Goal: Task Accomplishment & Management: Use online tool/utility

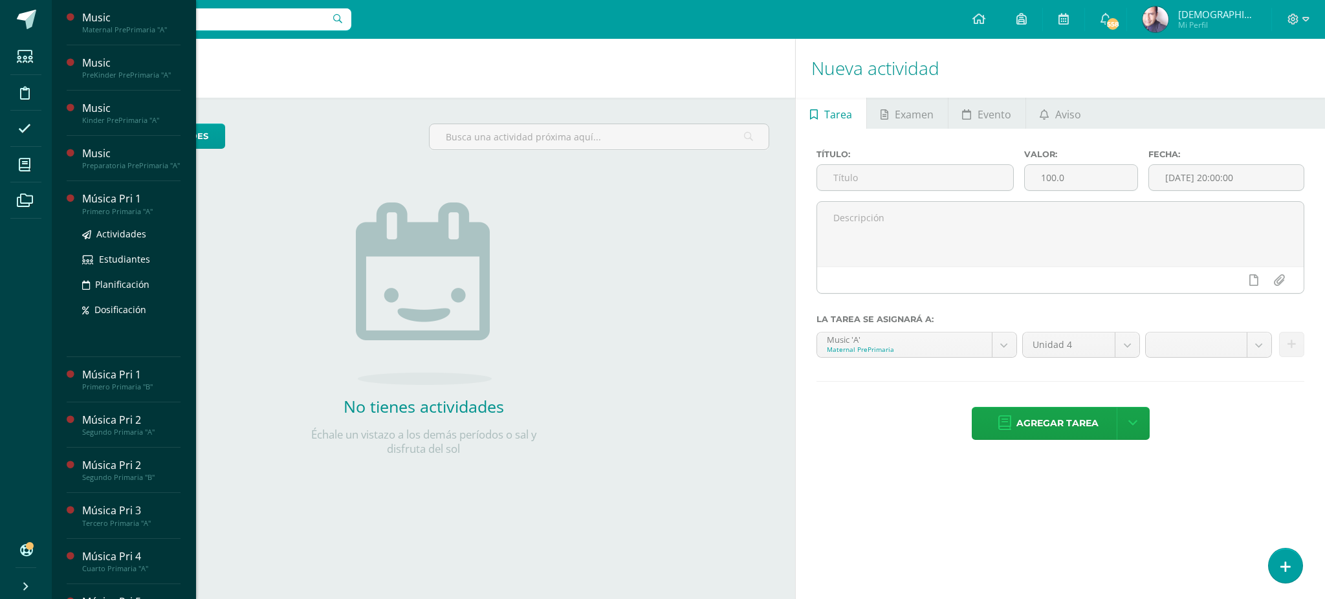
click at [118, 206] on div "Música Pri 1" at bounding box center [131, 199] width 98 height 15
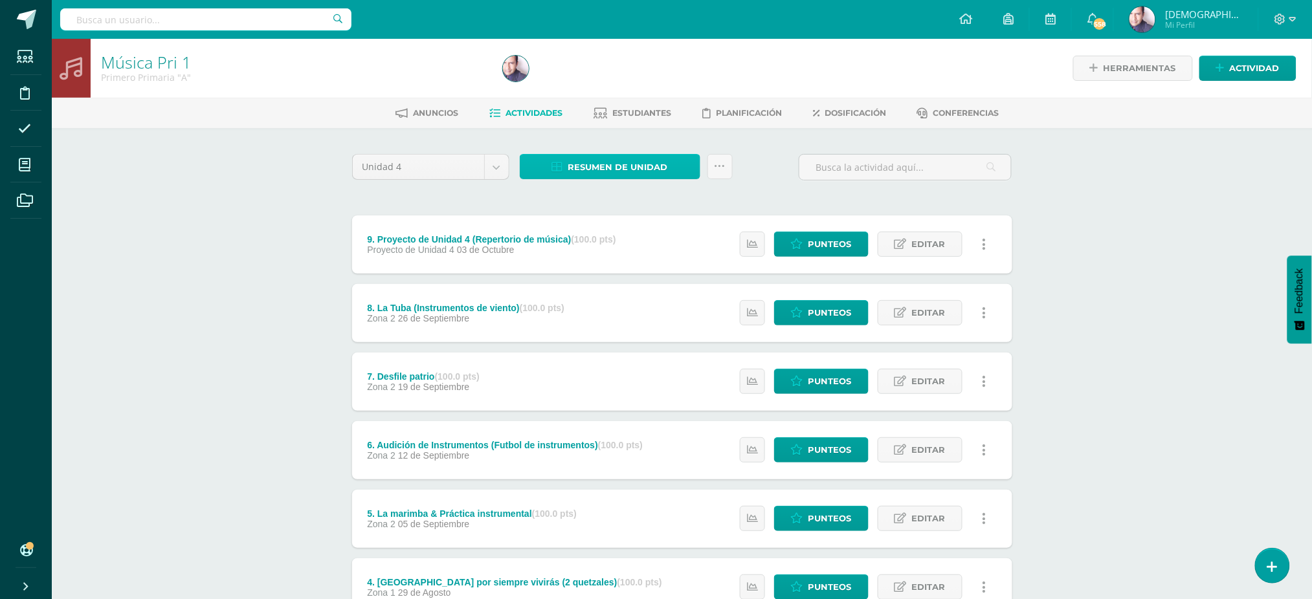
click at [632, 162] on span "Resumen de unidad" at bounding box center [618, 167] width 100 height 24
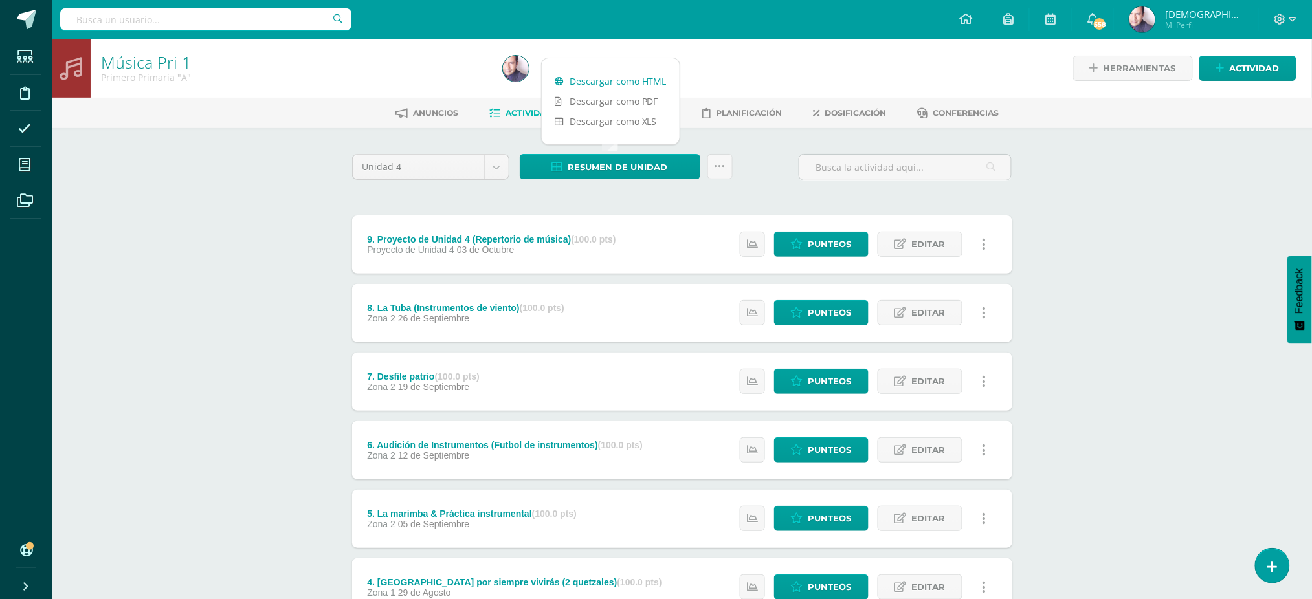
click at [615, 82] on link "Descargar como HTML" at bounding box center [611, 81] width 138 height 20
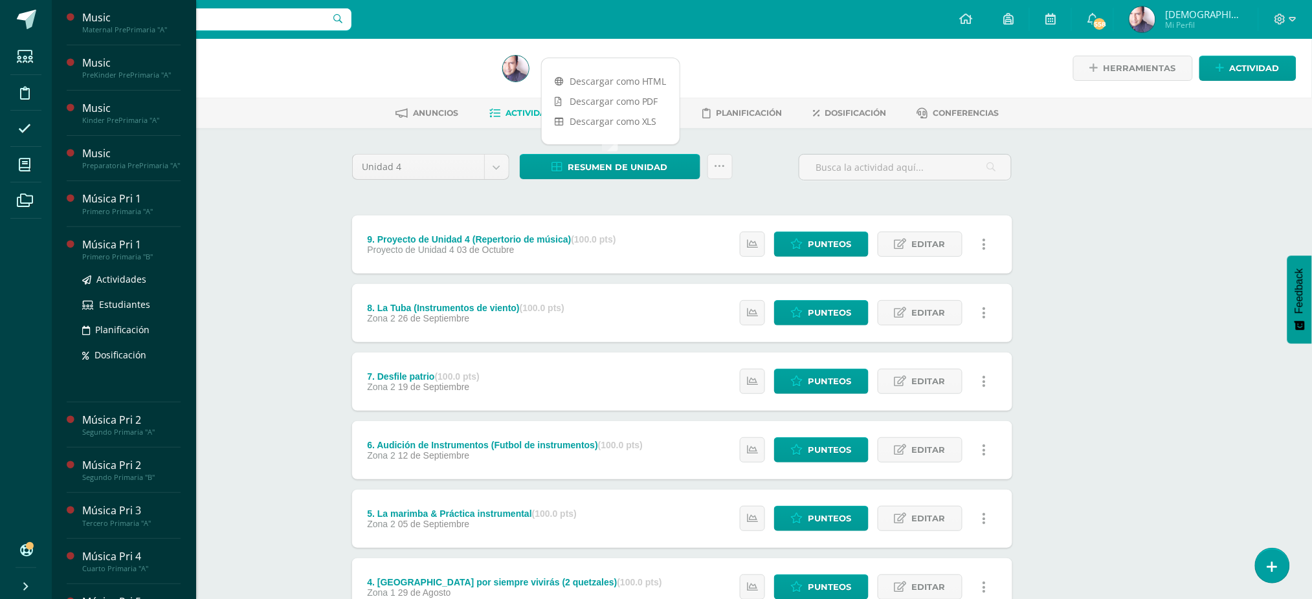
click at [116, 252] on div "Música Pri 1" at bounding box center [131, 245] width 98 height 15
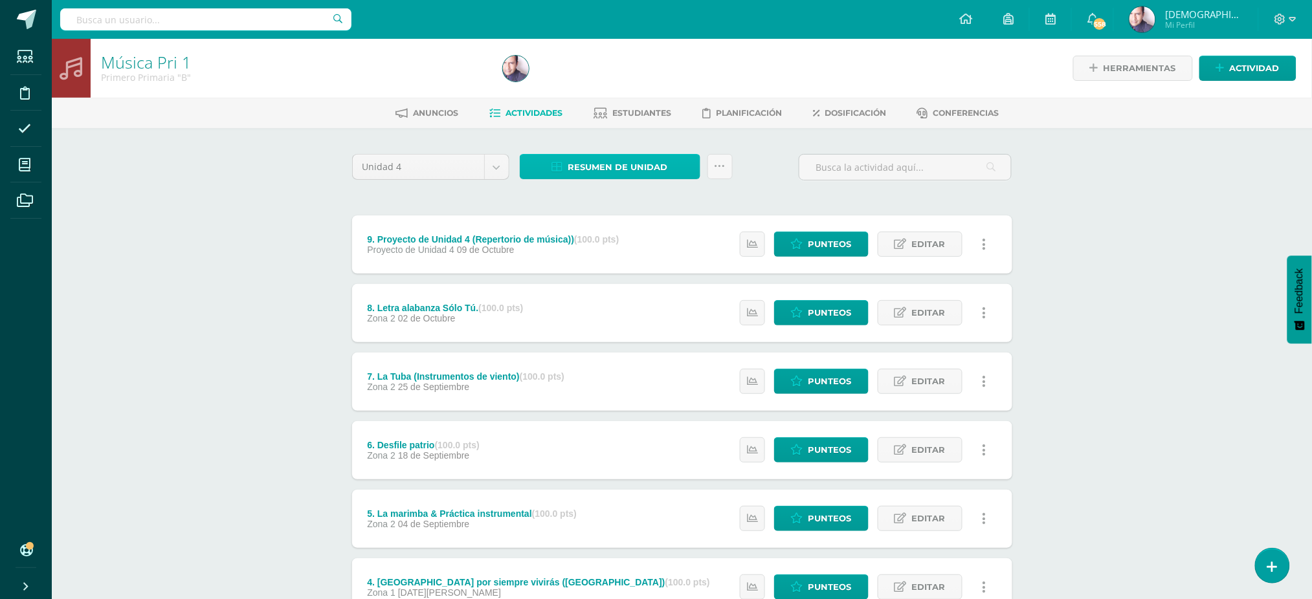
click at [606, 163] on span "Resumen de unidad" at bounding box center [618, 167] width 100 height 24
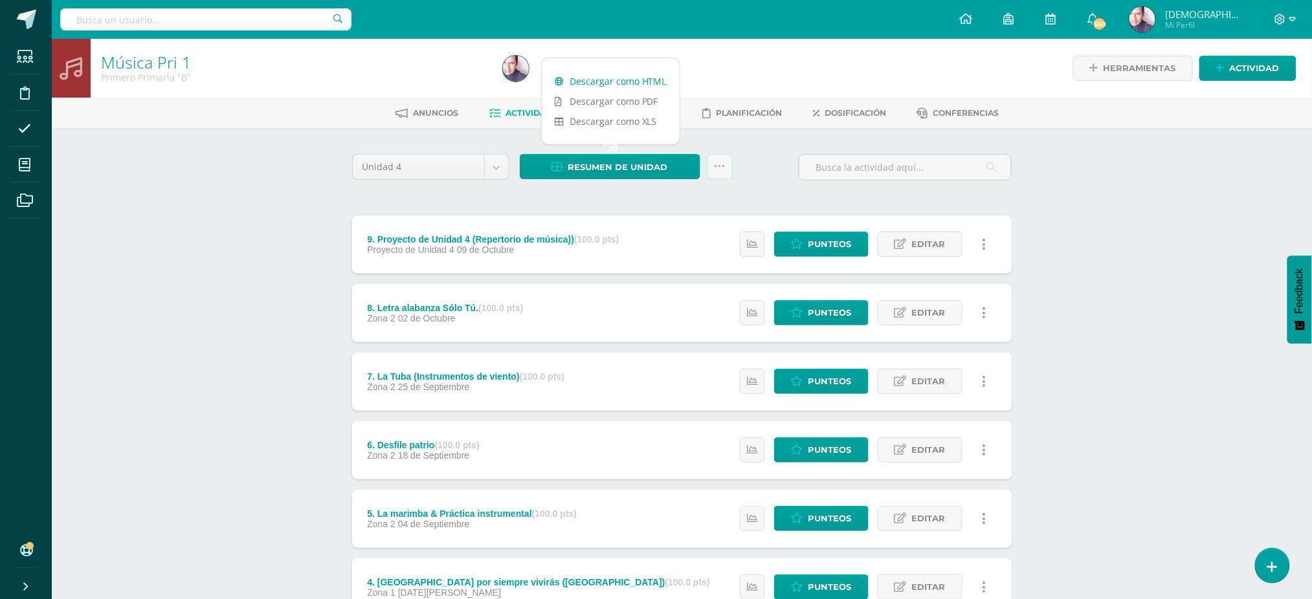
click at [597, 78] on link "Descargar como HTML" at bounding box center [611, 81] width 138 height 20
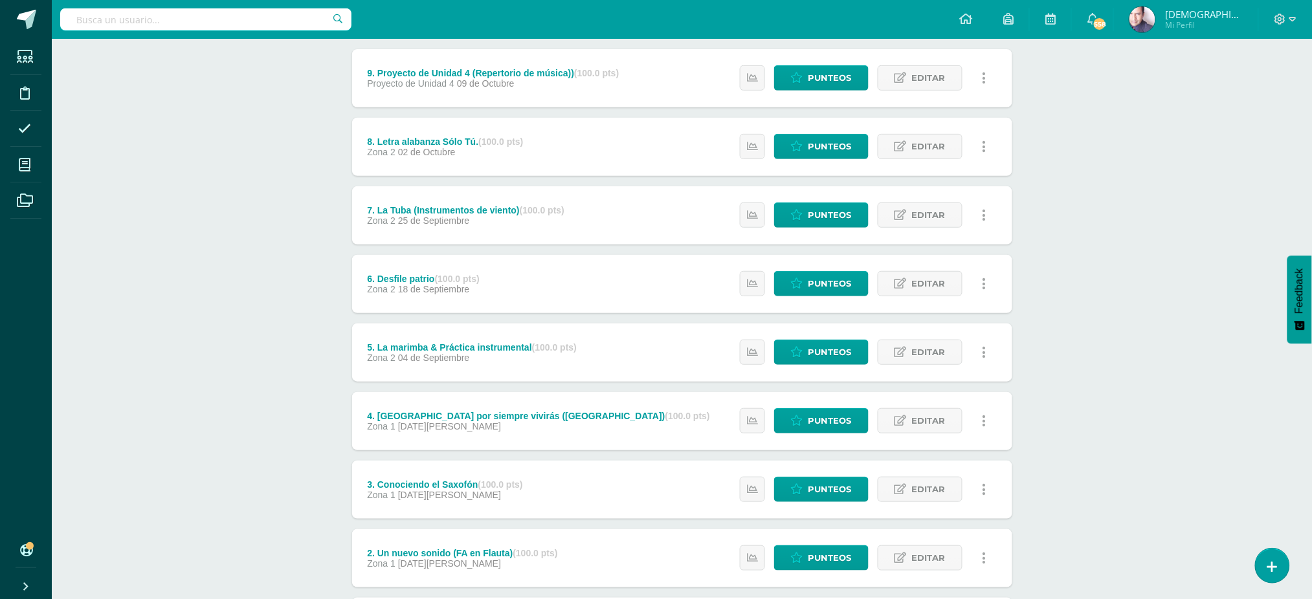
scroll to position [137, 0]
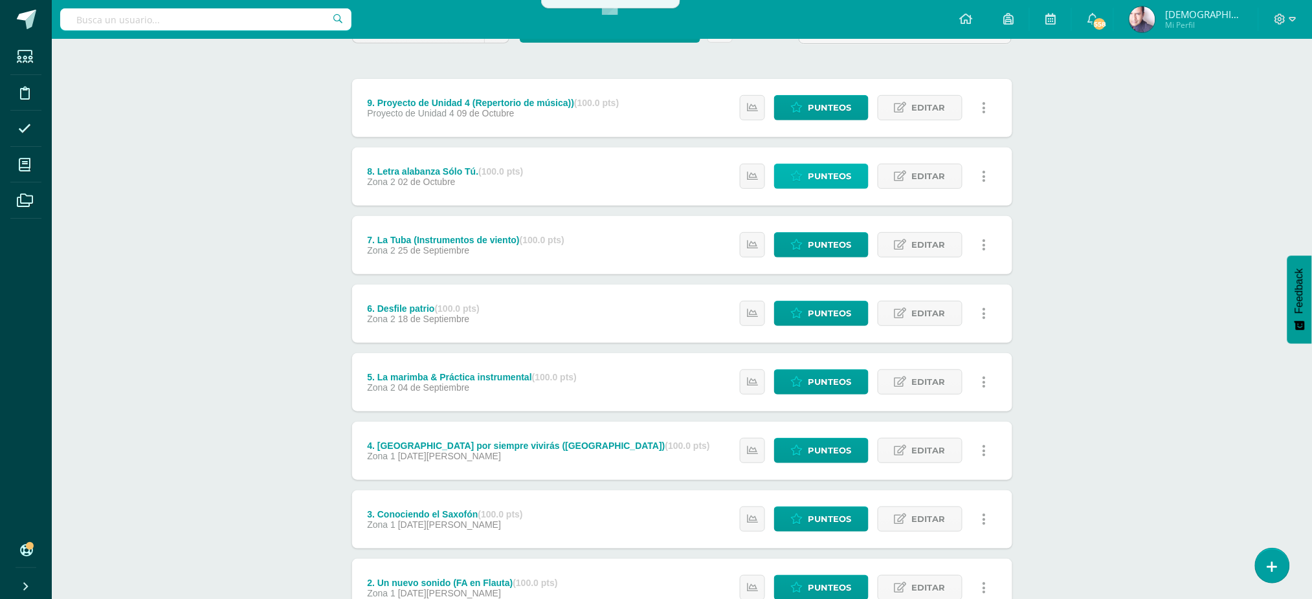
click at [829, 174] on span "Punteos" at bounding box center [829, 176] width 43 height 24
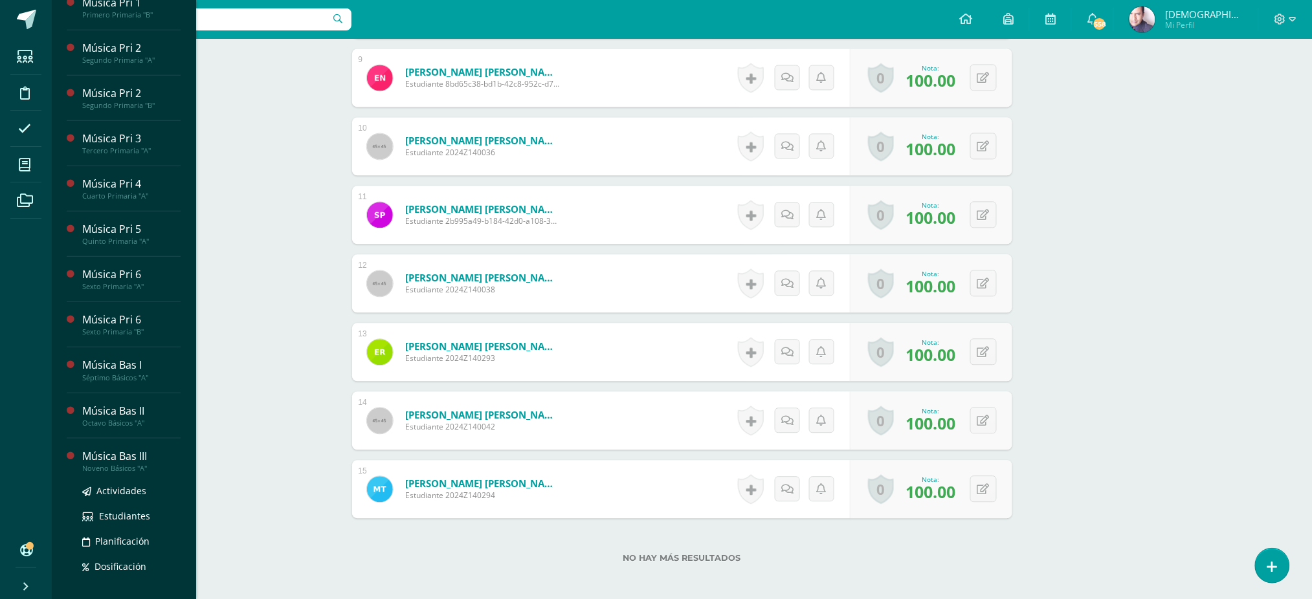
scroll to position [371, 0]
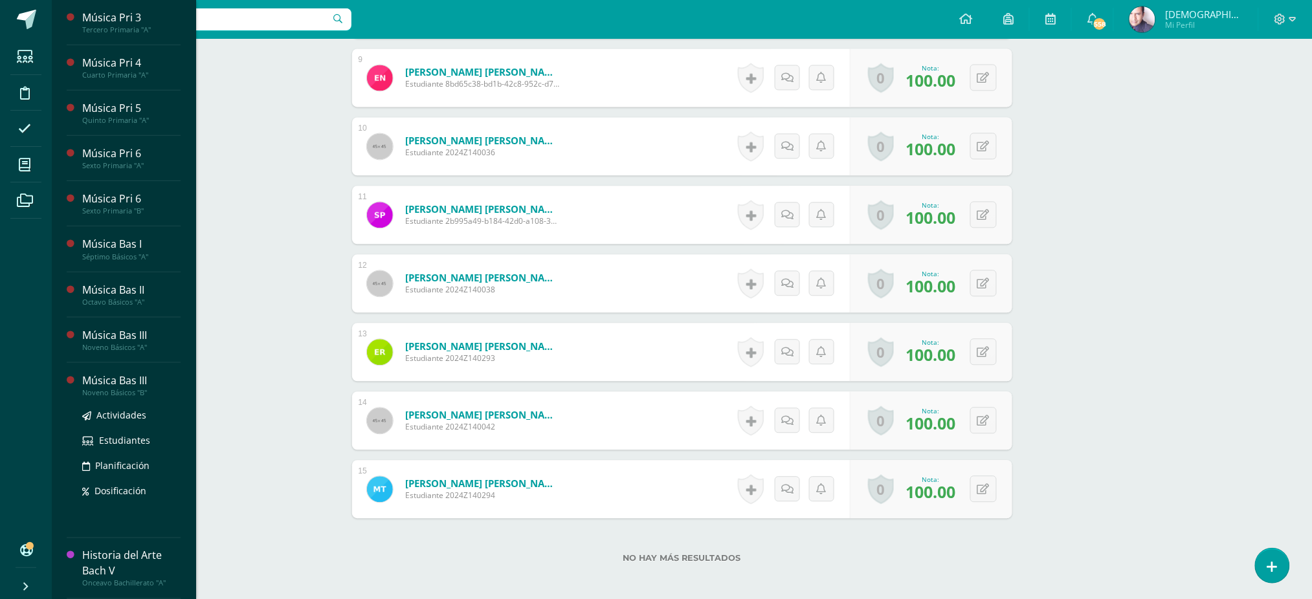
click at [111, 379] on div "Música Bas III" at bounding box center [131, 380] width 98 height 15
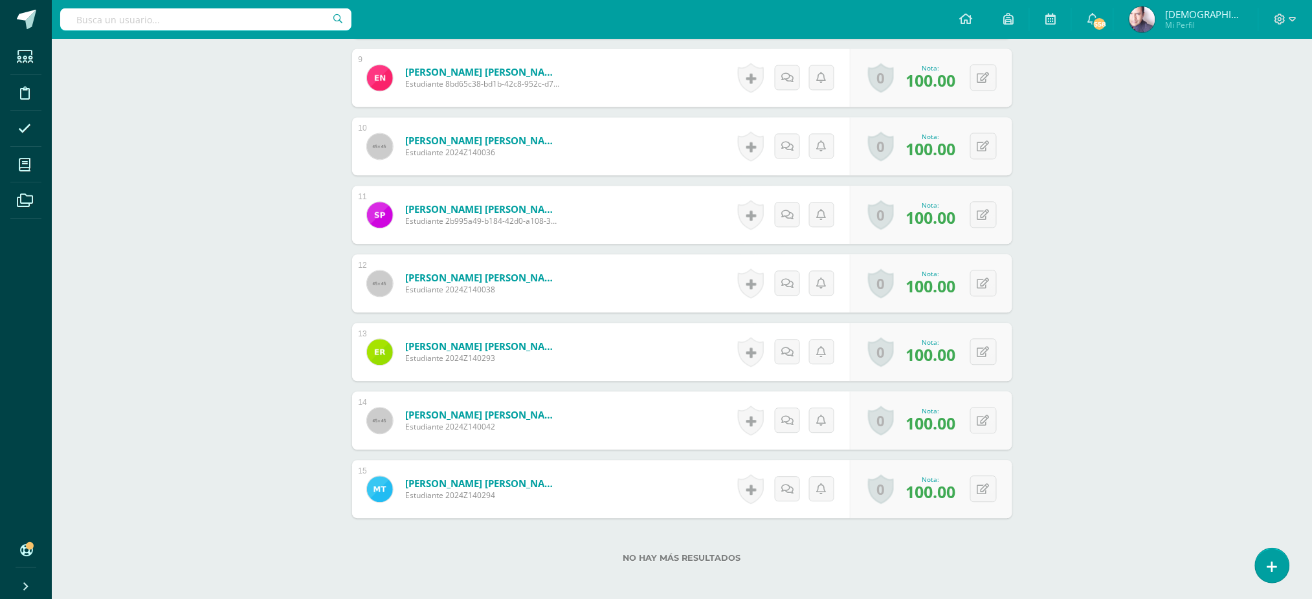
scroll to position [241, 0]
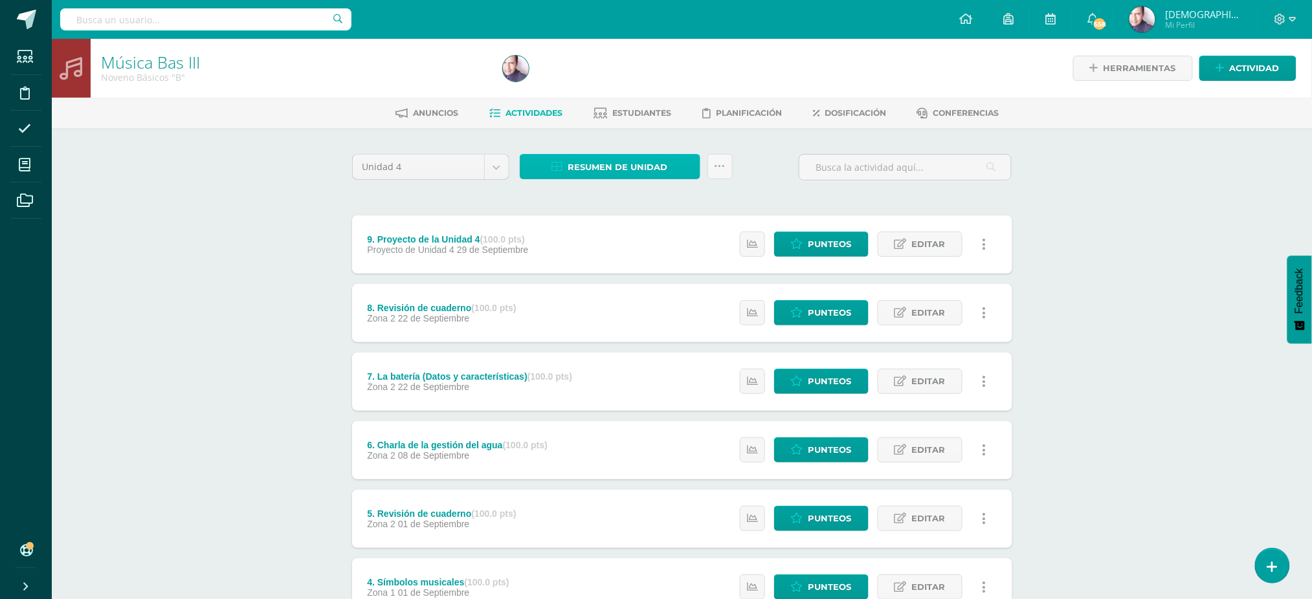
click at [609, 166] on span "Resumen de unidad" at bounding box center [618, 167] width 100 height 24
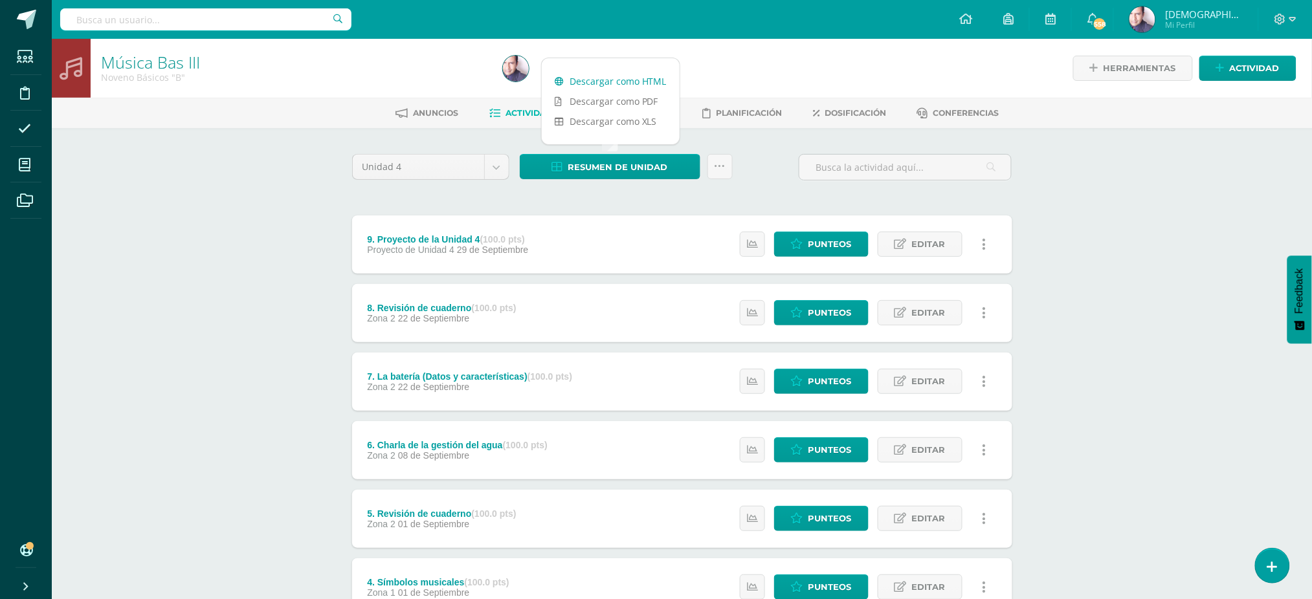
click at [601, 80] on link "Descargar como HTML" at bounding box center [611, 81] width 138 height 20
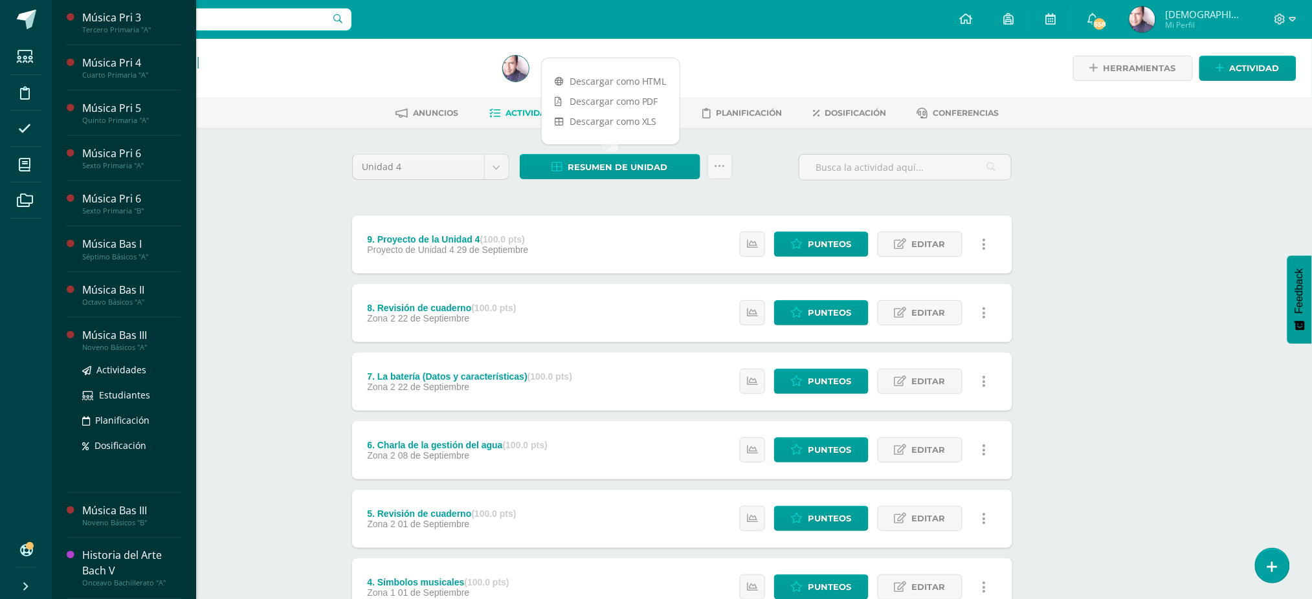
scroll to position [371, 0]
click at [114, 337] on div "Música Bas III" at bounding box center [131, 335] width 98 height 15
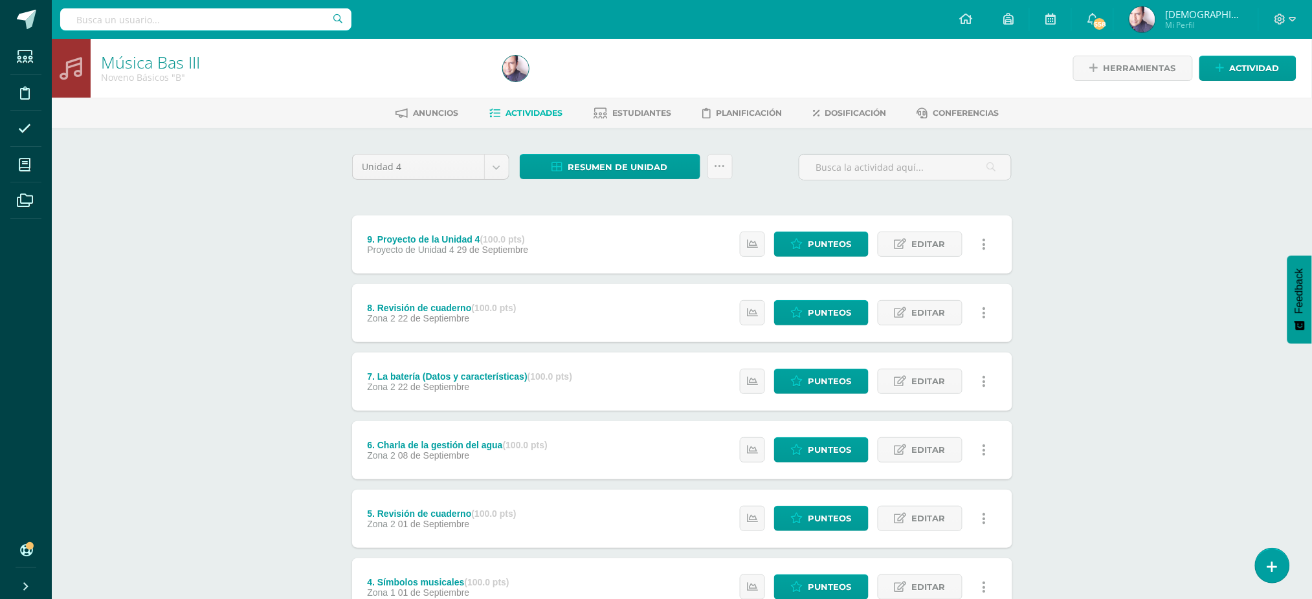
scroll to position [241, 0]
click at [226, 315] on div "Música Bas III Noveno Básicos "A" Herramientas Detalle de asistencias Actividad…" at bounding box center [682, 474] width 1260 height 870
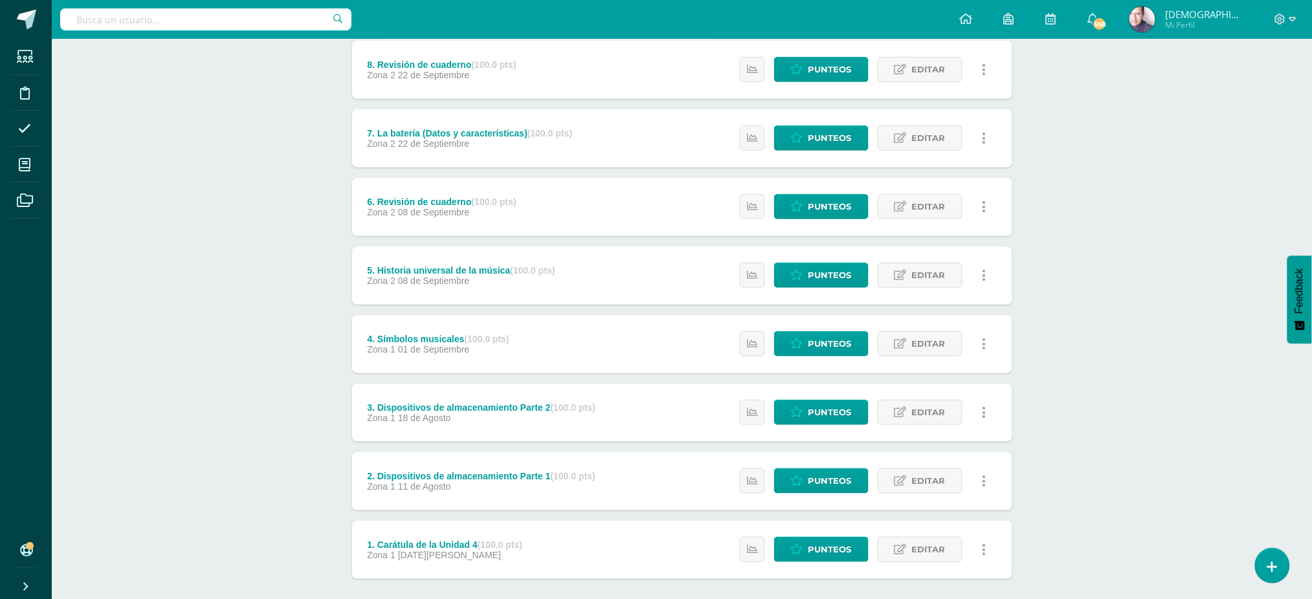
scroll to position [309, 0]
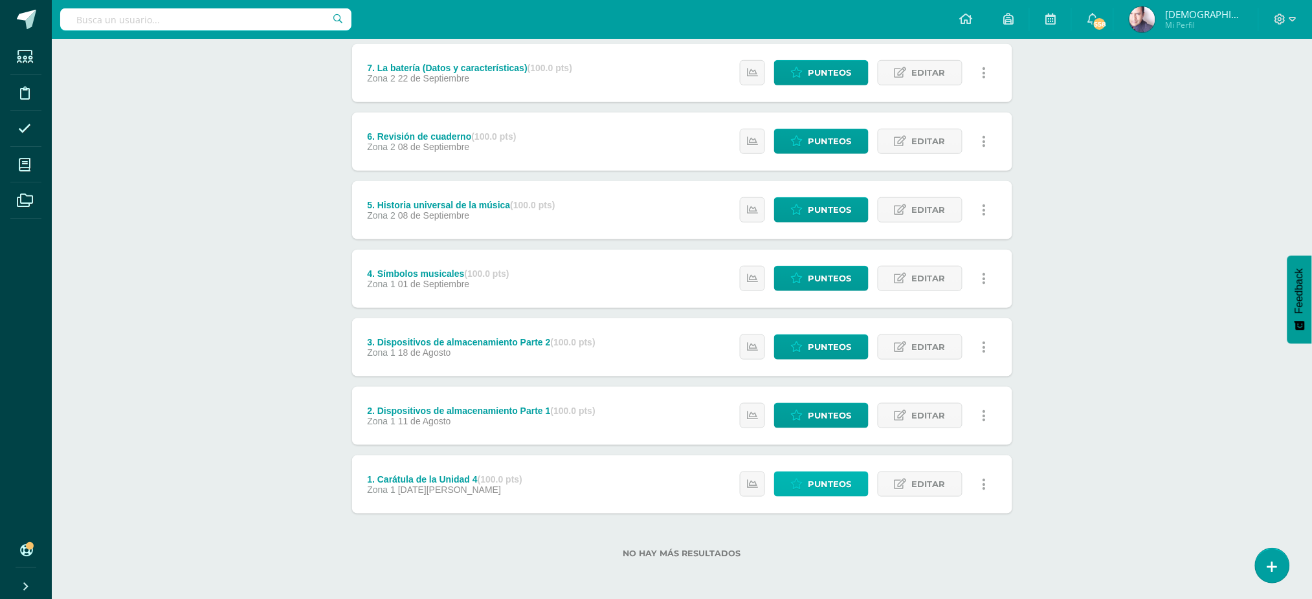
click at [824, 480] on span "Punteos" at bounding box center [829, 484] width 43 height 24
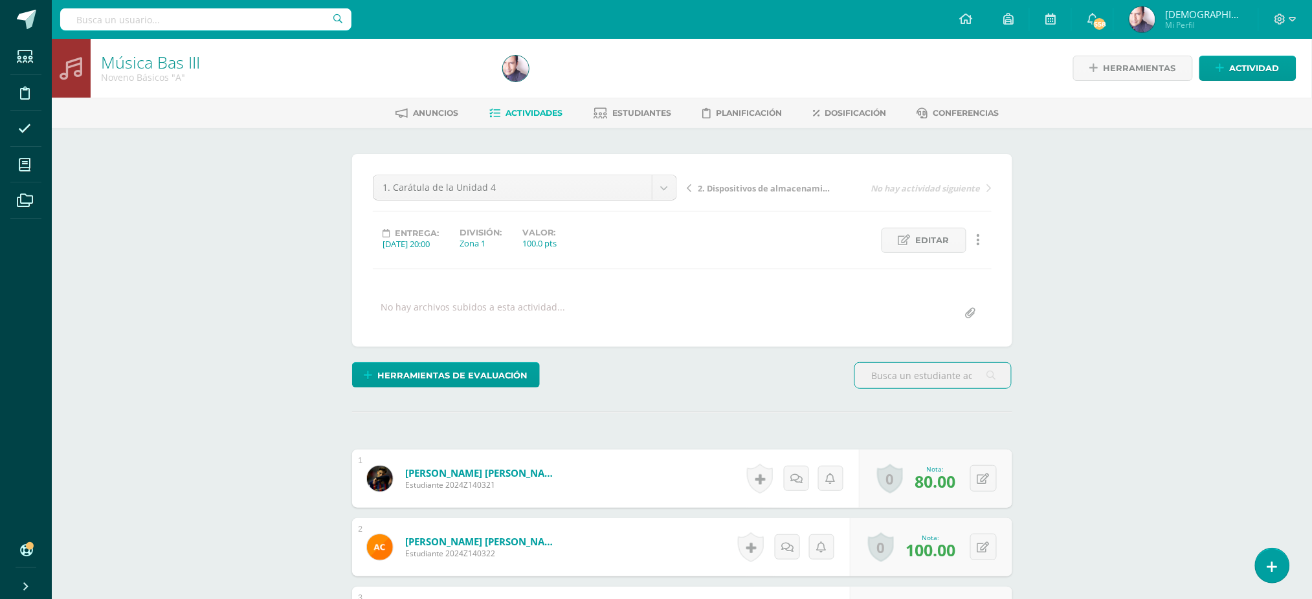
click at [746, 186] on span "2. Dispositivos de almacenamiento Parte 1" at bounding box center [766, 188] width 137 height 12
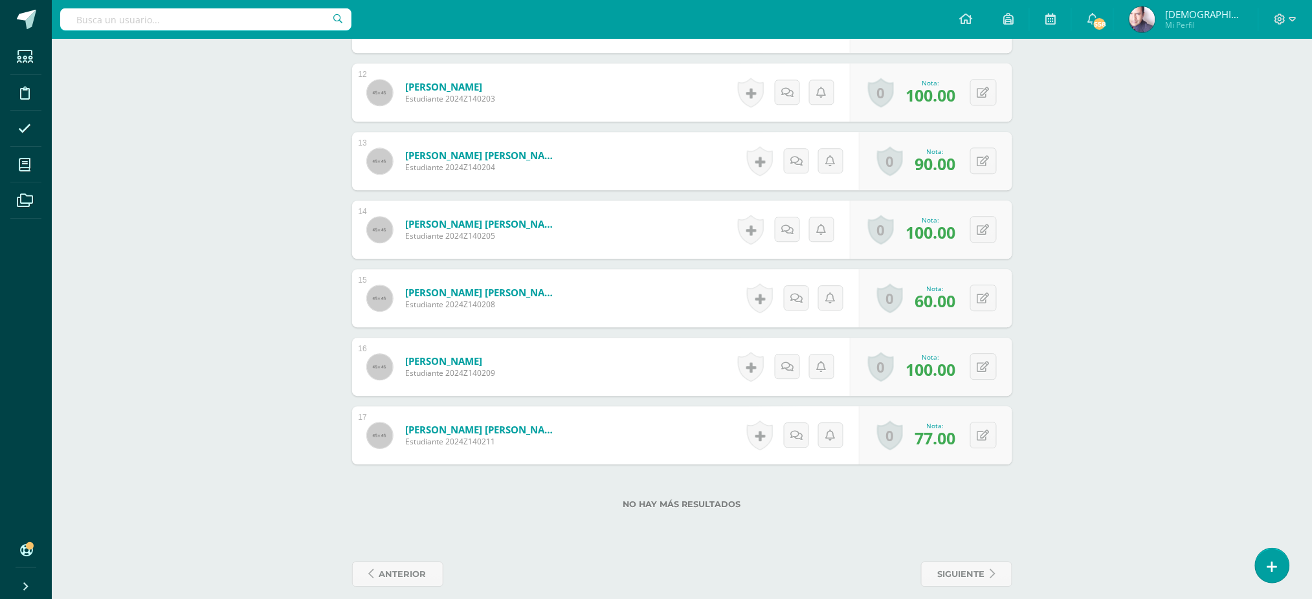
scroll to position [1155, 0]
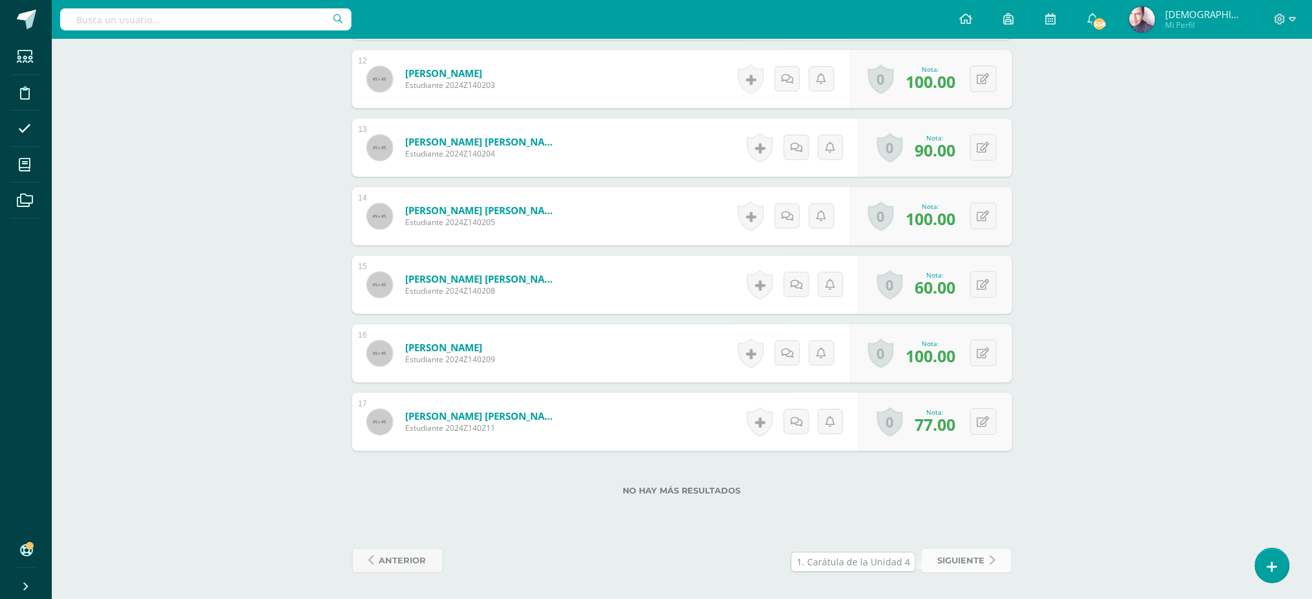
click at [944, 557] on span "siguiente" at bounding box center [961, 561] width 47 height 24
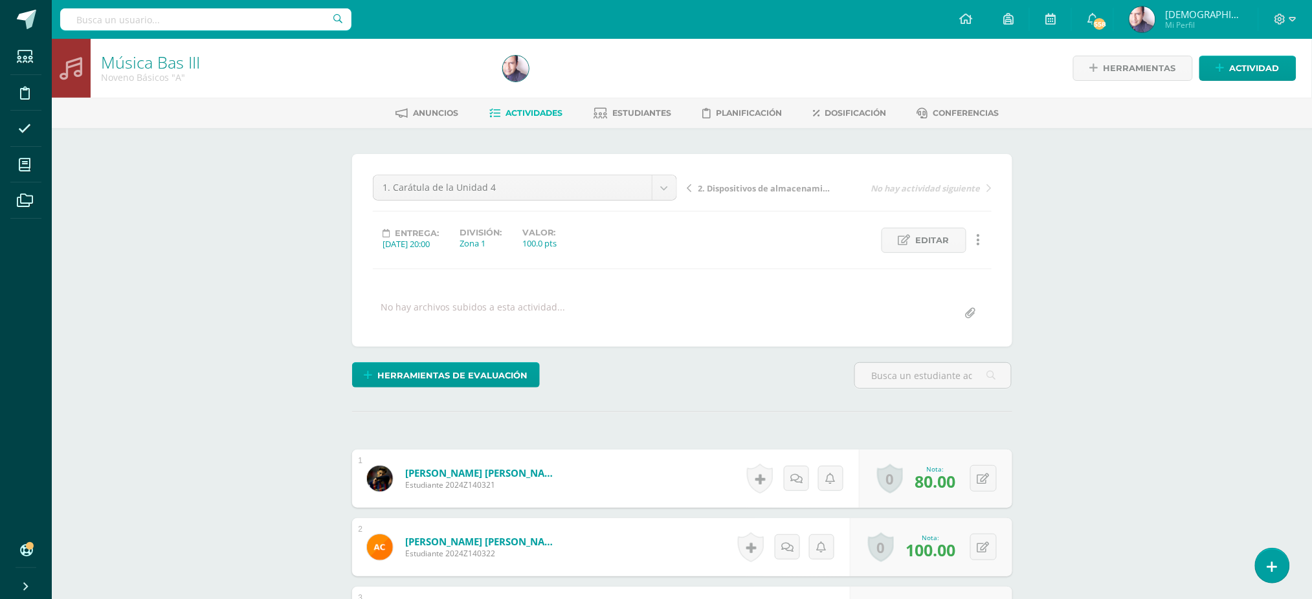
click at [739, 189] on span "2. Dispositivos de almacenamiento Parte 1" at bounding box center [766, 188] width 137 height 12
click at [742, 184] on span "3. Dispositivos de almacenamiento Parte 2" at bounding box center [766, 188] width 137 height 12
click at [735, 184] on span "4. Símbolos musicales" at bounding box center [743, 188] width 90 height 12
click at [751, 186] on span "5. Historia universal de la música" at bounding box center [766, 188] width 137 height 12
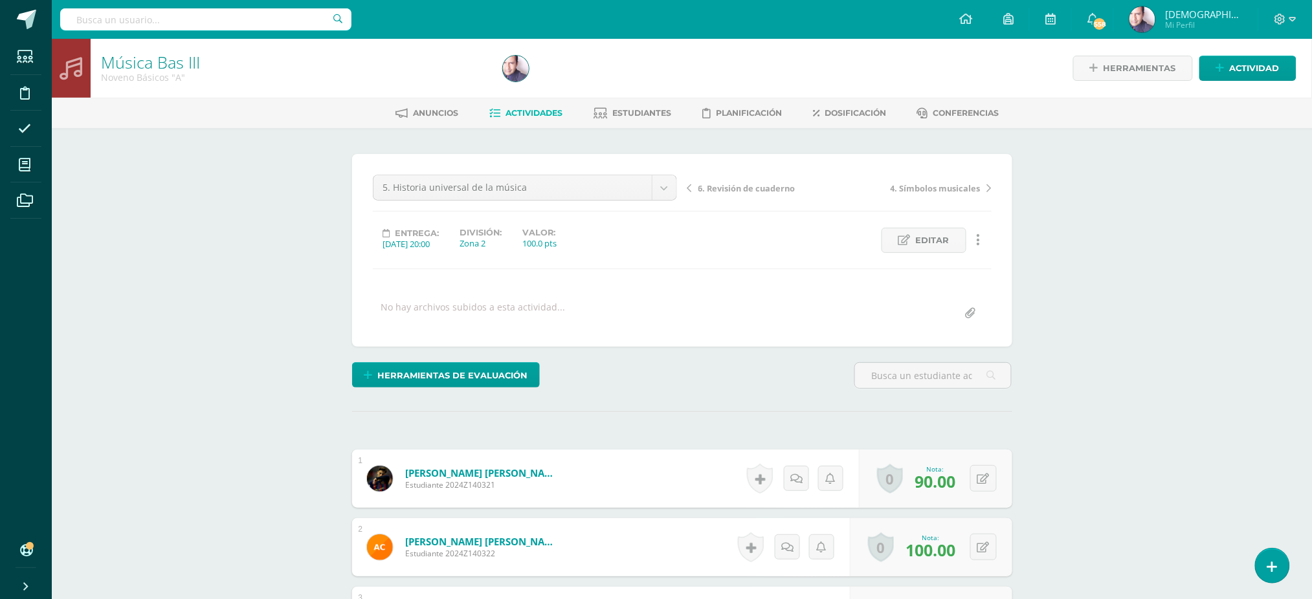
click at [735, 185] on span "6. Revisión de cuaderno" at bounding box center [746, 188] width 97 height 12
click at [748, 187] on span "7. La batería (Datos y características)" at bounding box center [766, 188] width 137 height 12
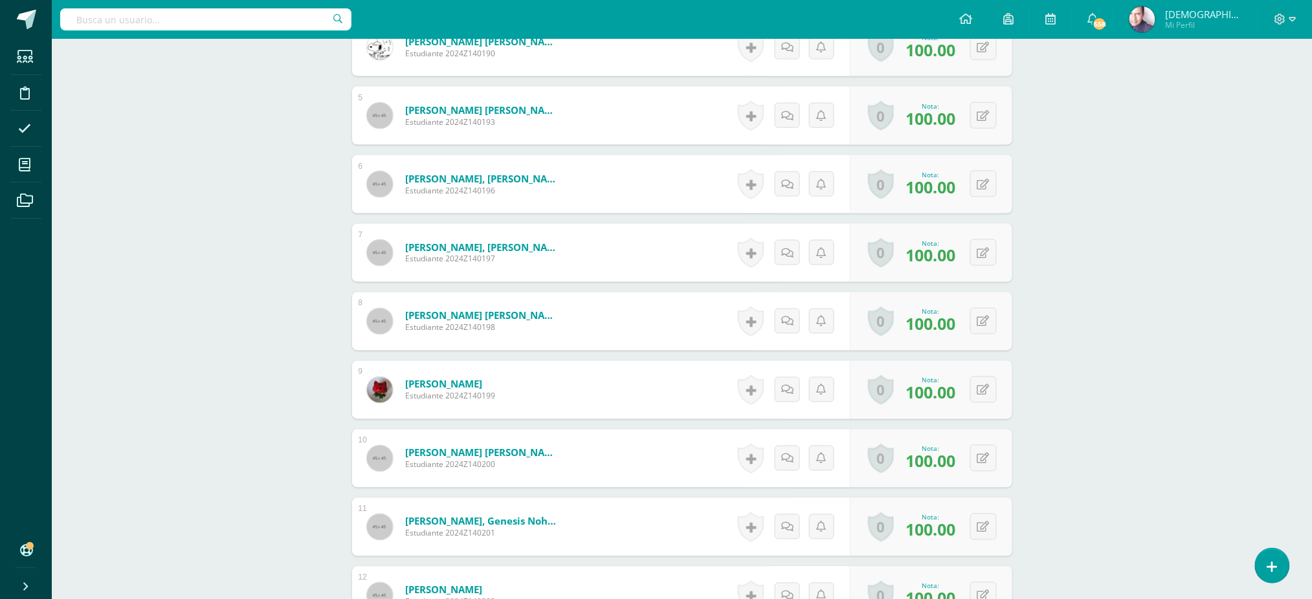
scroll to position [34, 0]
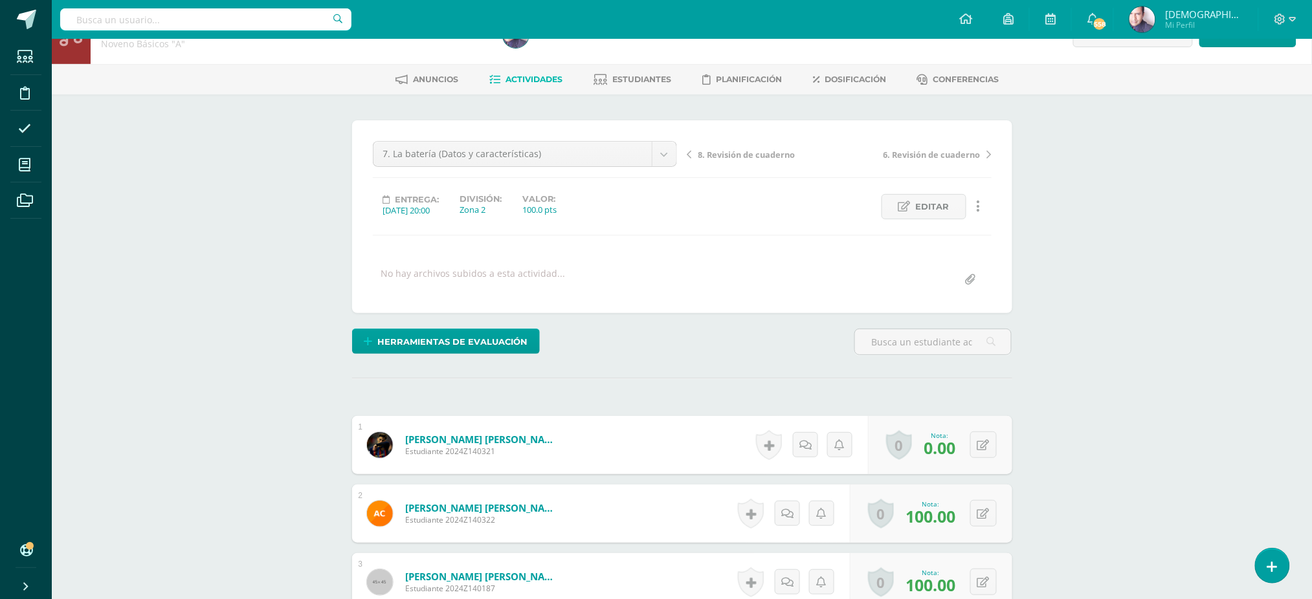
click at [724, 155] on span "8. Revisión de cuaderno" at bounding box center [746, 155] width 97 height 12
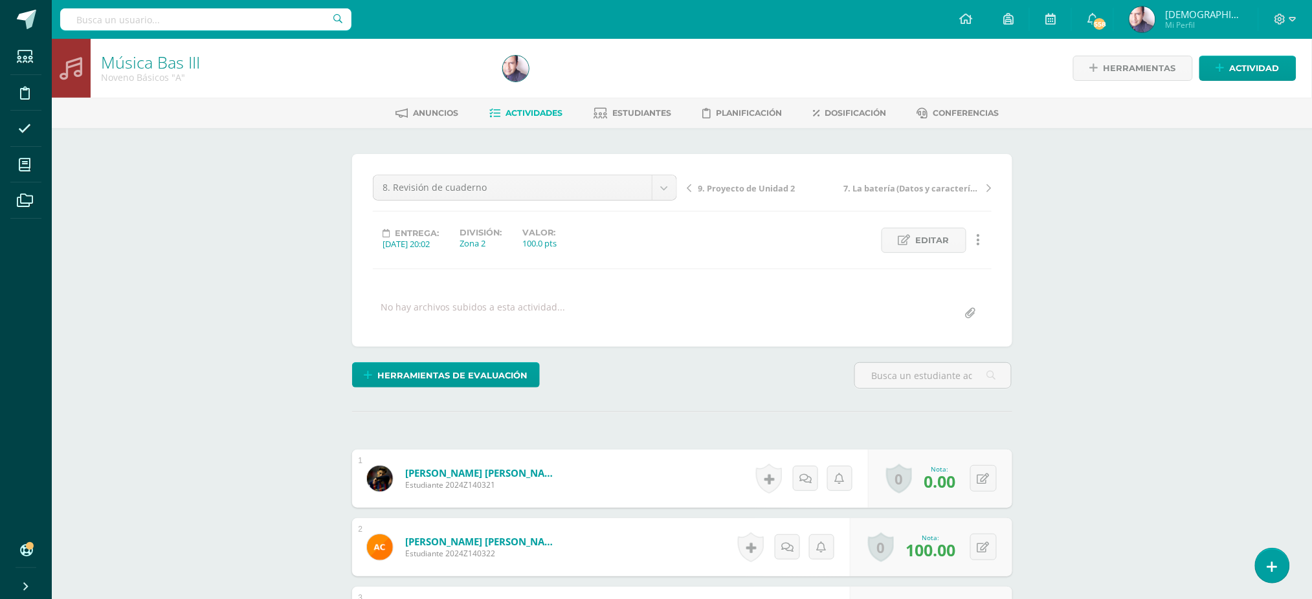
click at [738, 185] on span "9. Proyecto de Unidad 2" at bounding box center [746, 188] width 97 height 12
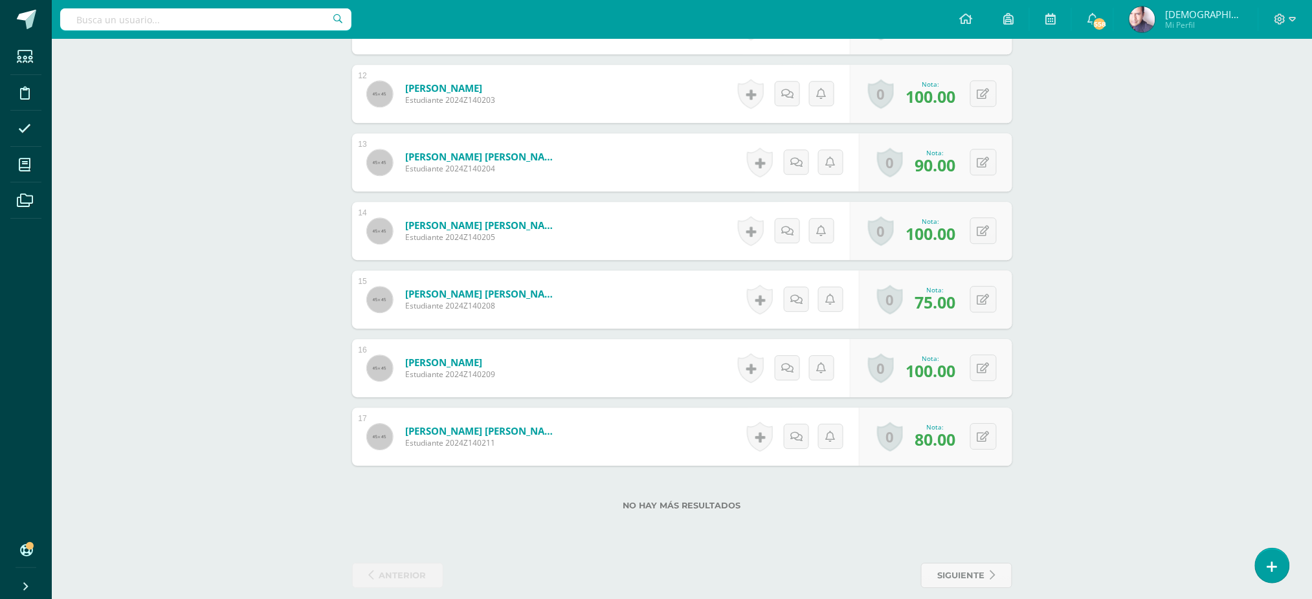
scroll to position [1167, 0]
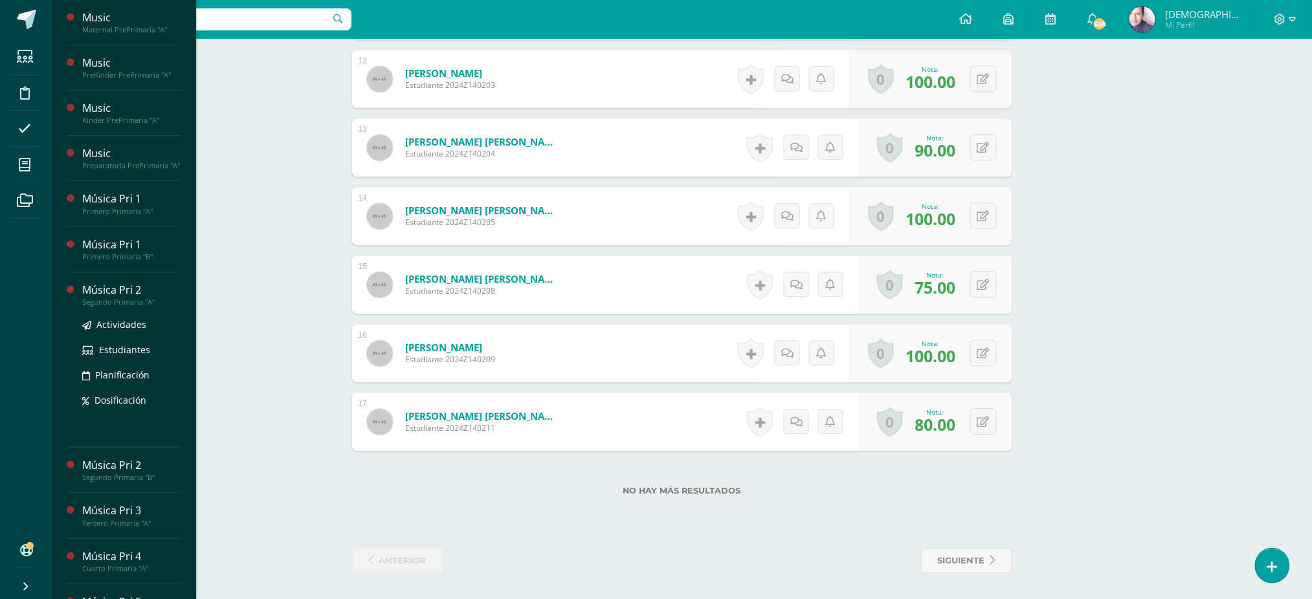
click at [108, 298] on div "Música Pri 2" at bounding box center [131, 290] width 98 height 15
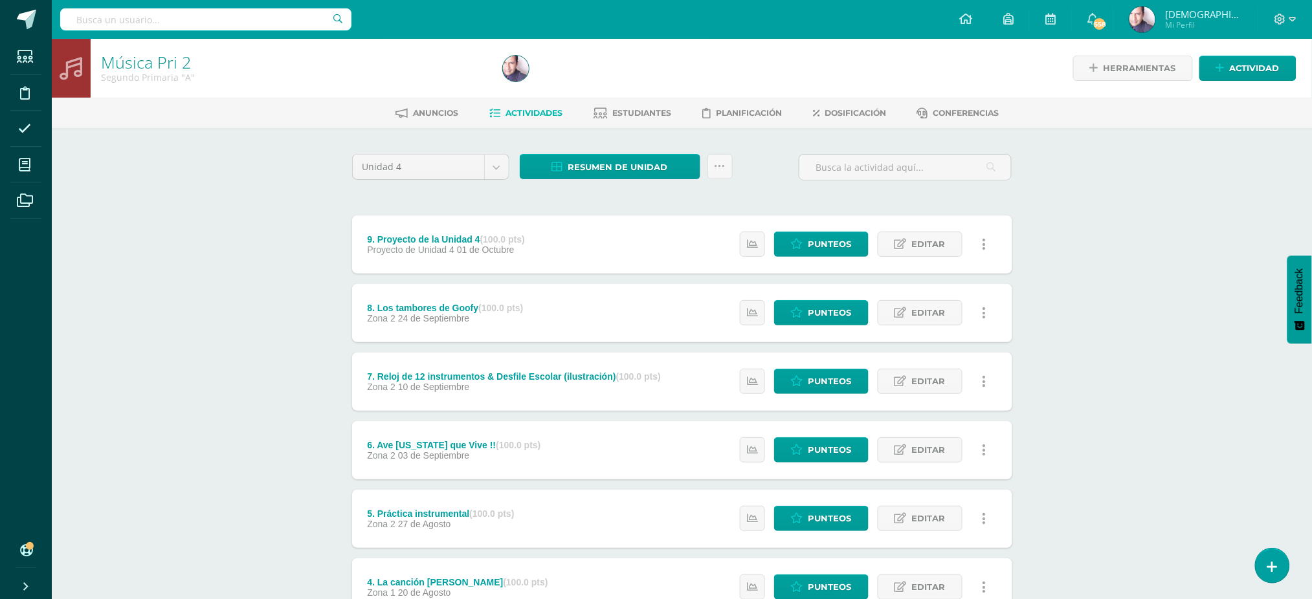
click at [242, 306] on div "Música Pri 2 Segundo Primaria "A" Herramientas Detalle de asistencias Actividad…" at bounding box center [682, 474] width 1260 height 870
click at [609, 161] on span "Resumen de unidad" at bounding box center [618, 167] width 100 height 24
click at [588, 76] on link "Descargar como HTML" at bounding box center [611, 81] width 138 height 20
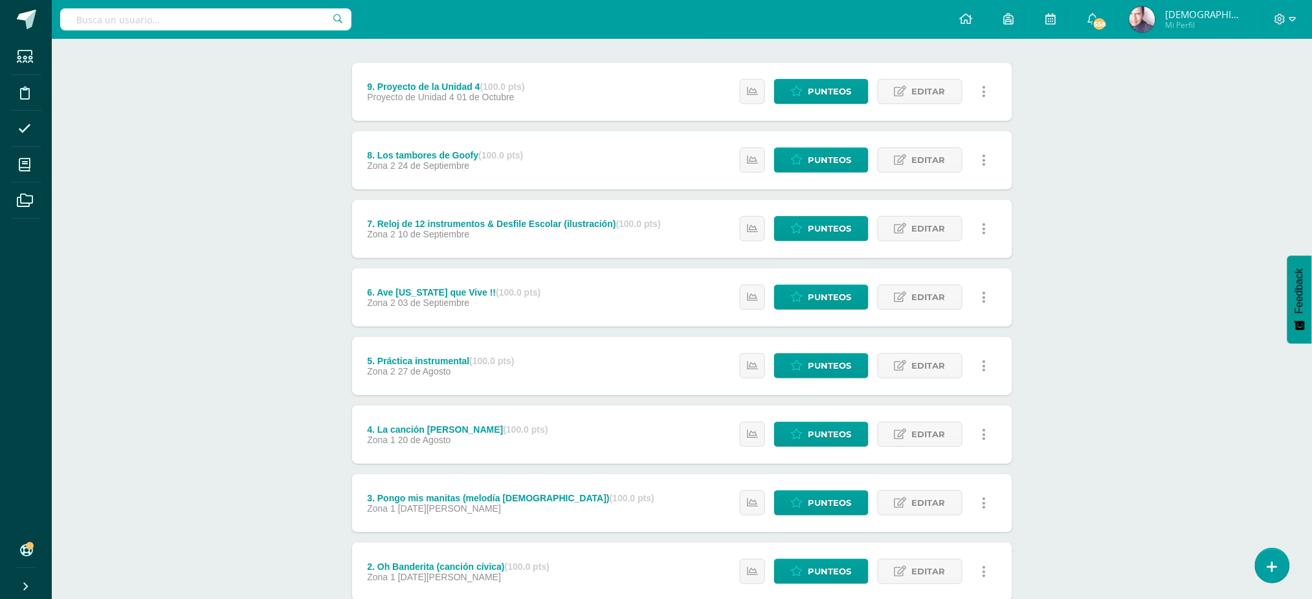
scroll to position [309, 0]
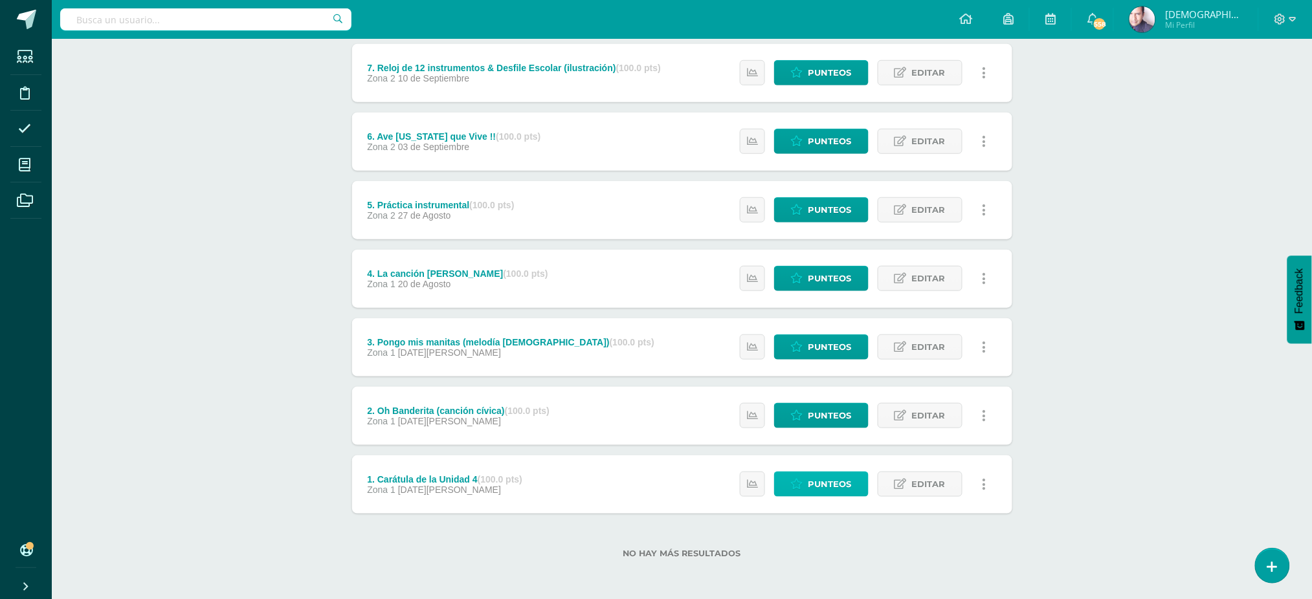
click at [828, 488] on span "Punteos" at bounding box center [829, 484] width 43 height 24
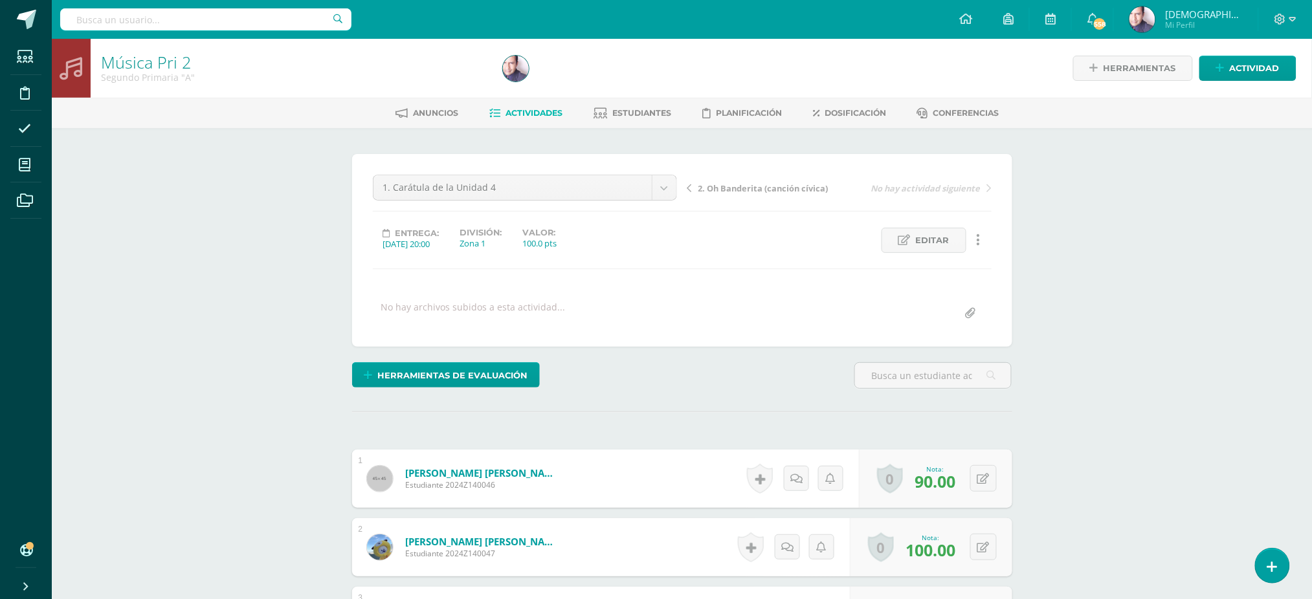
click at [740, 187] on span "2. Oh Banderita (canción cívica)" at bounding box center [763, 188] width 130 height 12
click at [741, 190] on span "3. Pongo mis manitas (melodía [DEMOGRAPHIC_DATA])" at bounding box center [766, 188] width 137 height 12
click at [727, 186] on span "4. La canción [PERSON_NAME]" at bounding box center [758, 188] width 120 height 12
click at [751, 186] on span "5. Práctica instrumental" at bounding box center [748, 188] width 101 height 12
click at [734, 188] on span "6. Ave [US_STATE] que Vive !!" at bounding box center [755, 188] width 114 height 12
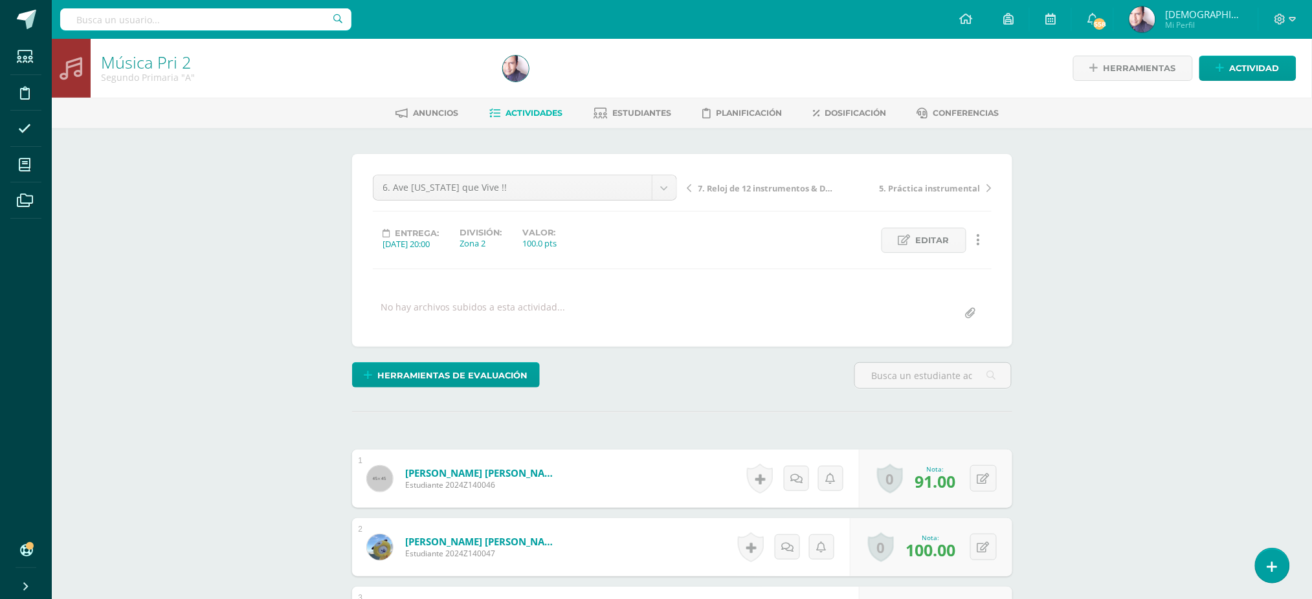
click at [730, 186] on span "7. Reloj de 12 instrumentos & Desfile Escolar (ilustración)" at bounding box center [766, 188] width 137 height 12
click at [741, 188] on span "8. Los tambores de Goofy" at bounding box center [750, 188] width 104 height 12
click at [740, 186] on span "9. Proyecto de la Unidad 4" at bounding box center [751, 188] width 107 height 12
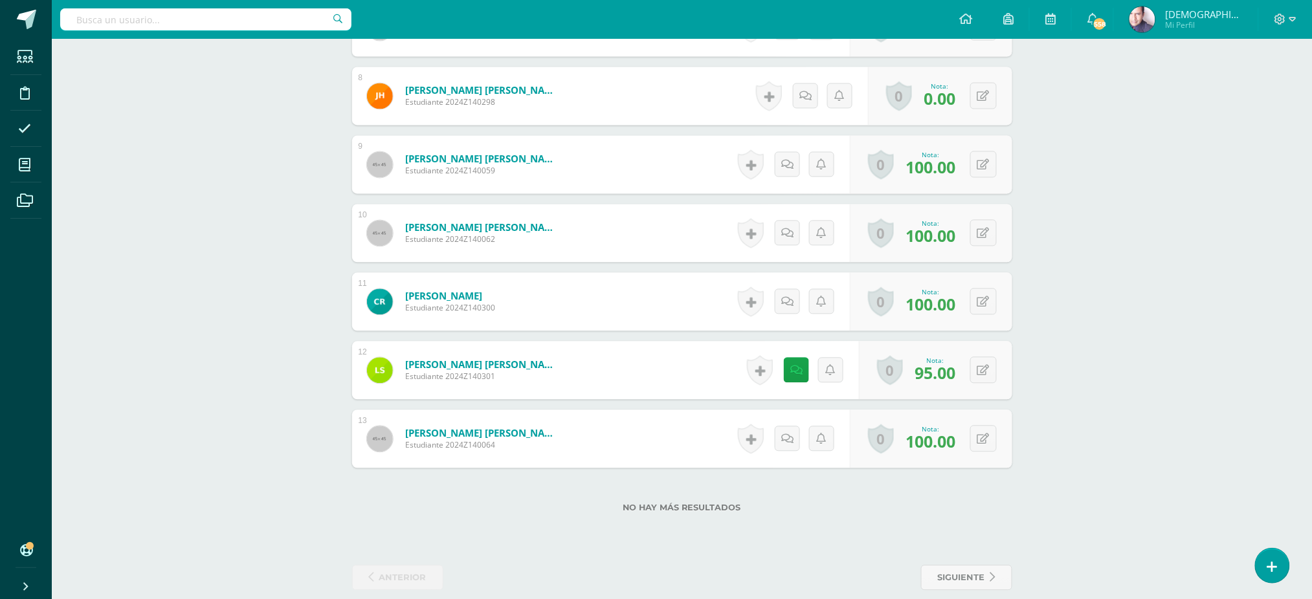
scroll to position [893, 0]
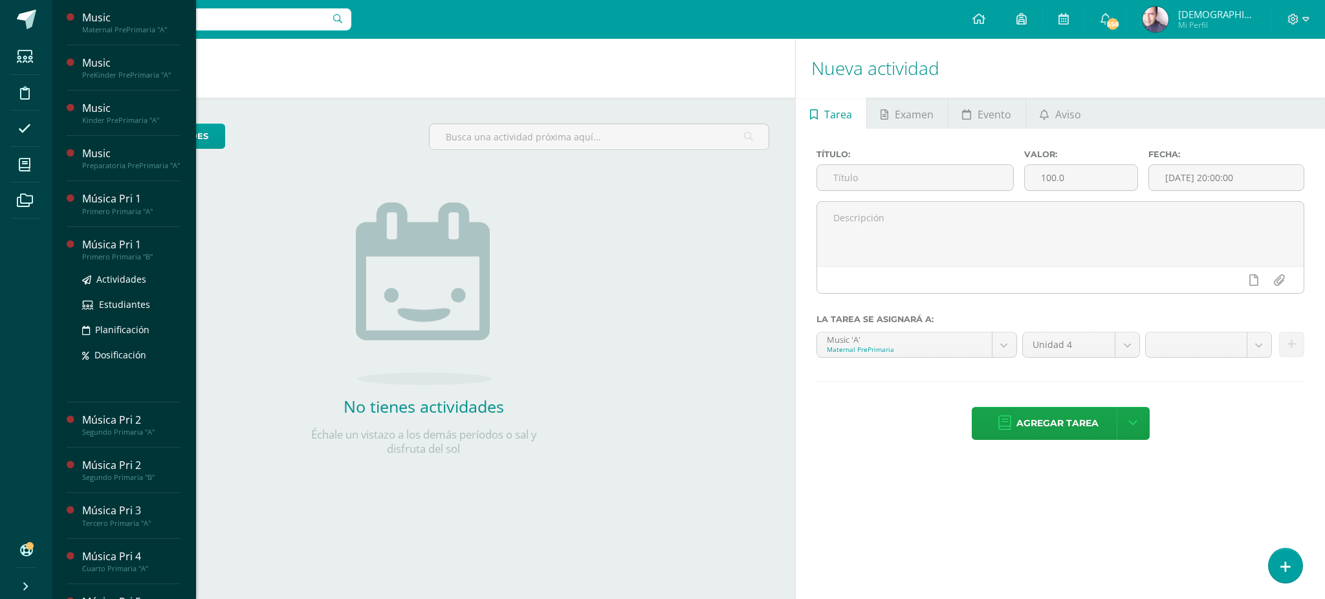
click at [113, 252] on div "Música Pri 1" at bounding box center [131, 245] width 98 height 15
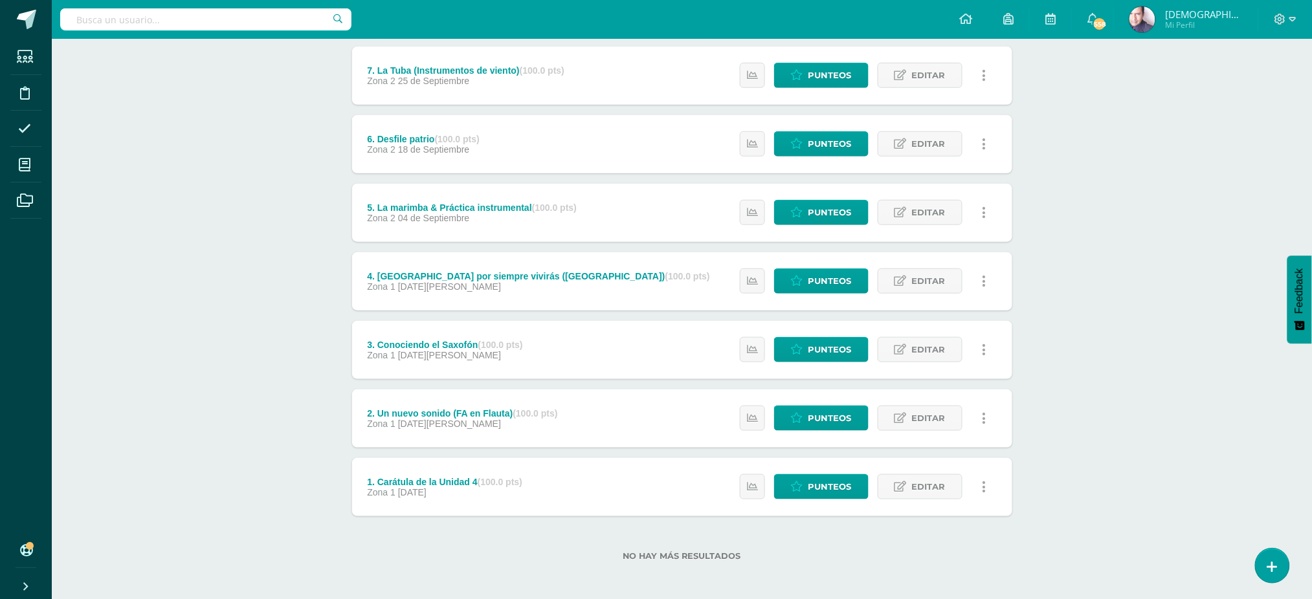
scroll to position [309, 0]
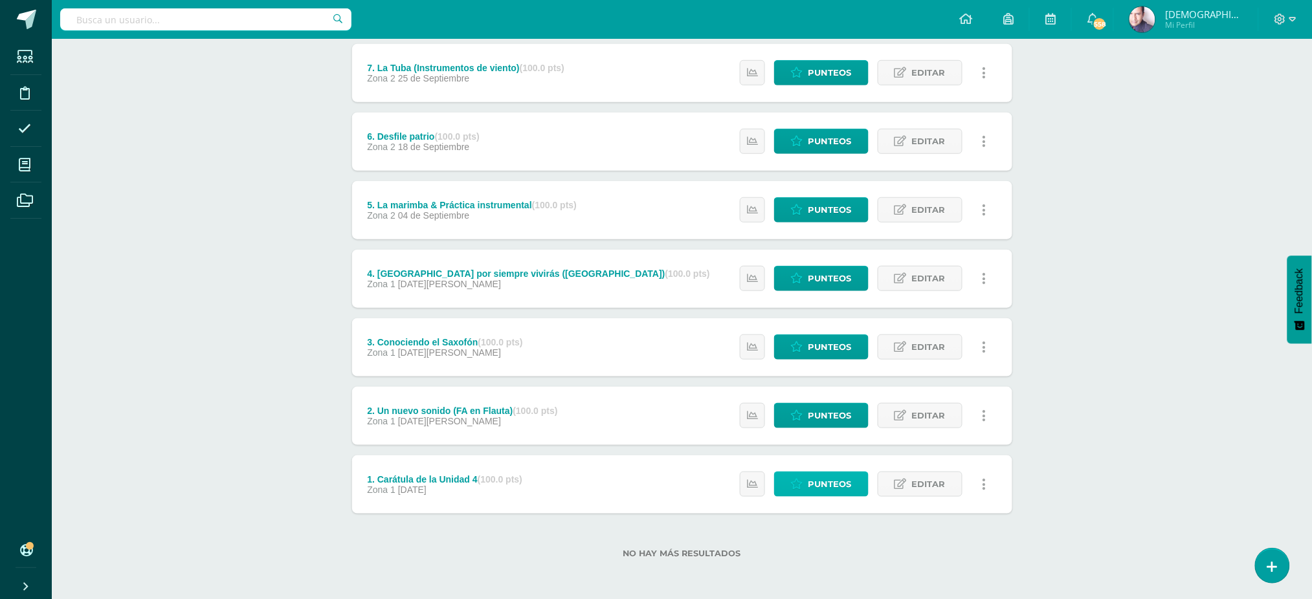
click at [832, 485] on span "Punteos" at bounding box center [829, 484] width 43 height 24
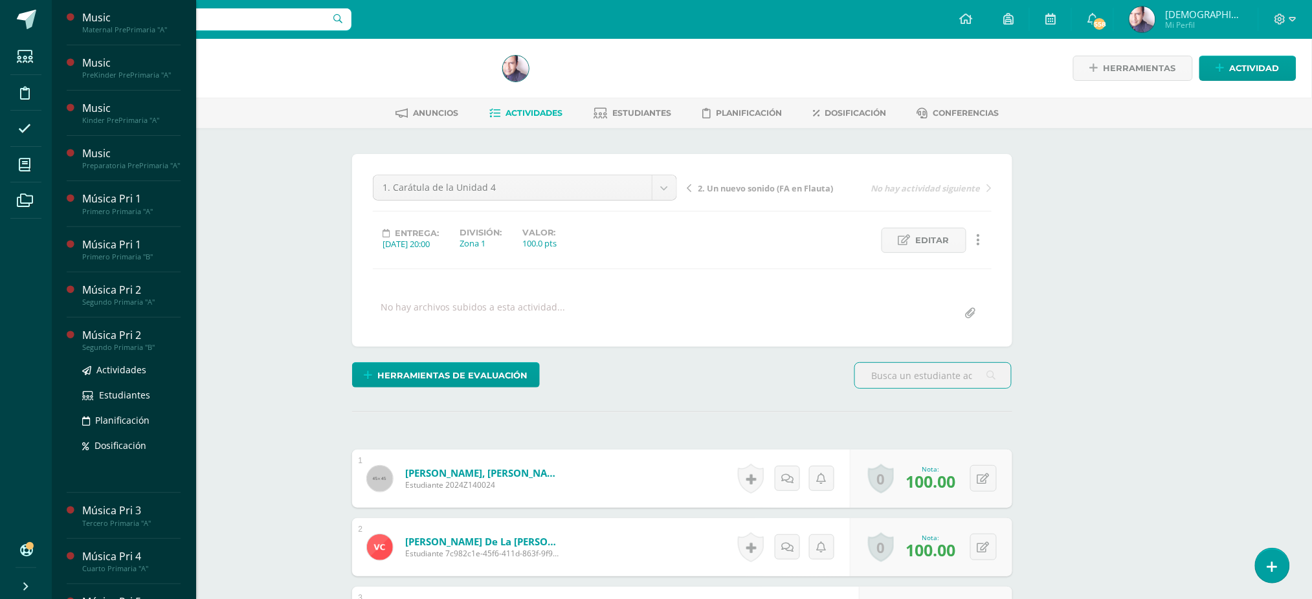
click at [107, 343] on div "Música Pri 2" at bounding box center [131, 335] width 98 height 15
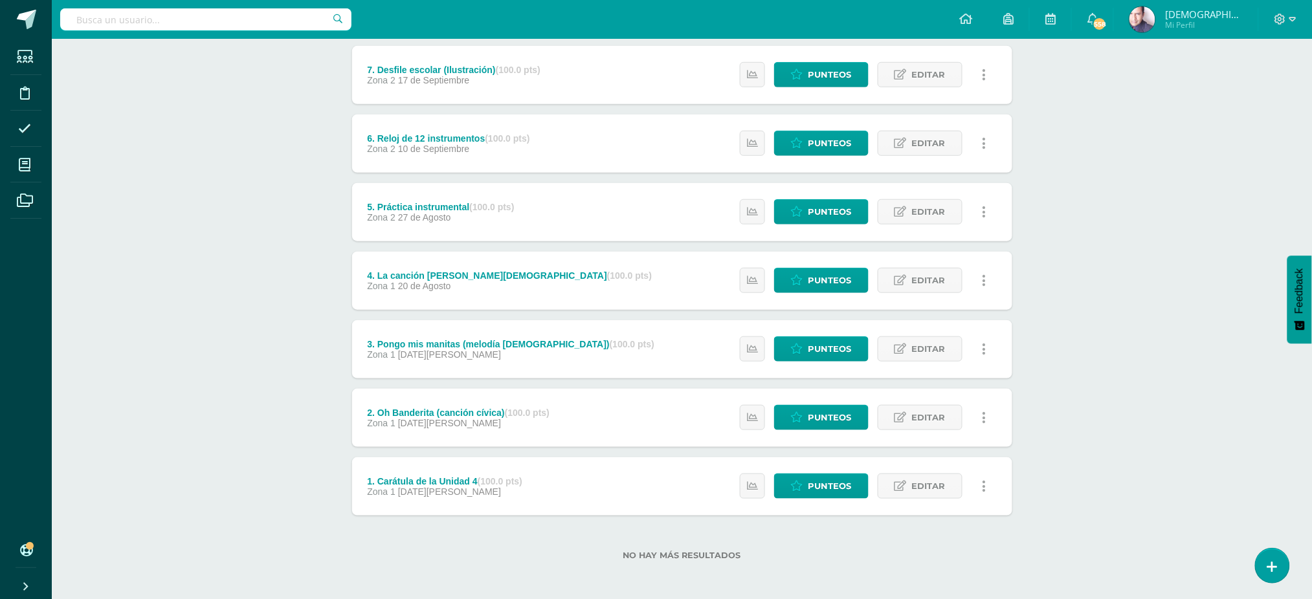
scroll to position [309, 0]
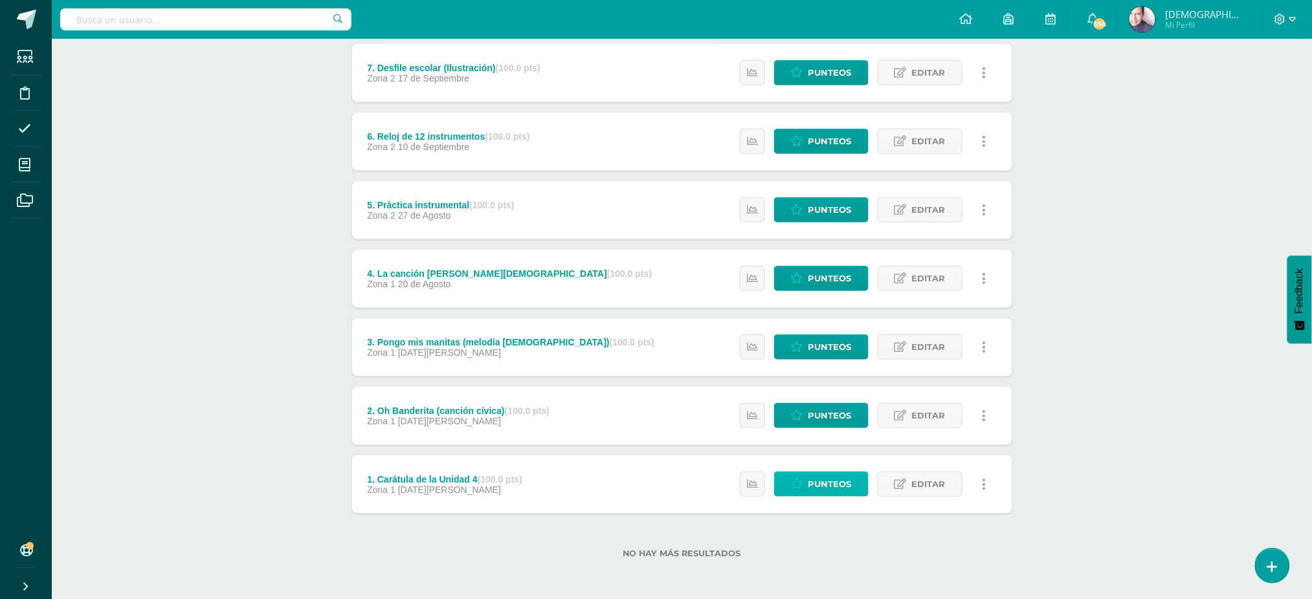
click at [831, 479] on span "Punteos" at bounding box center [829, 484] width 43 height 24
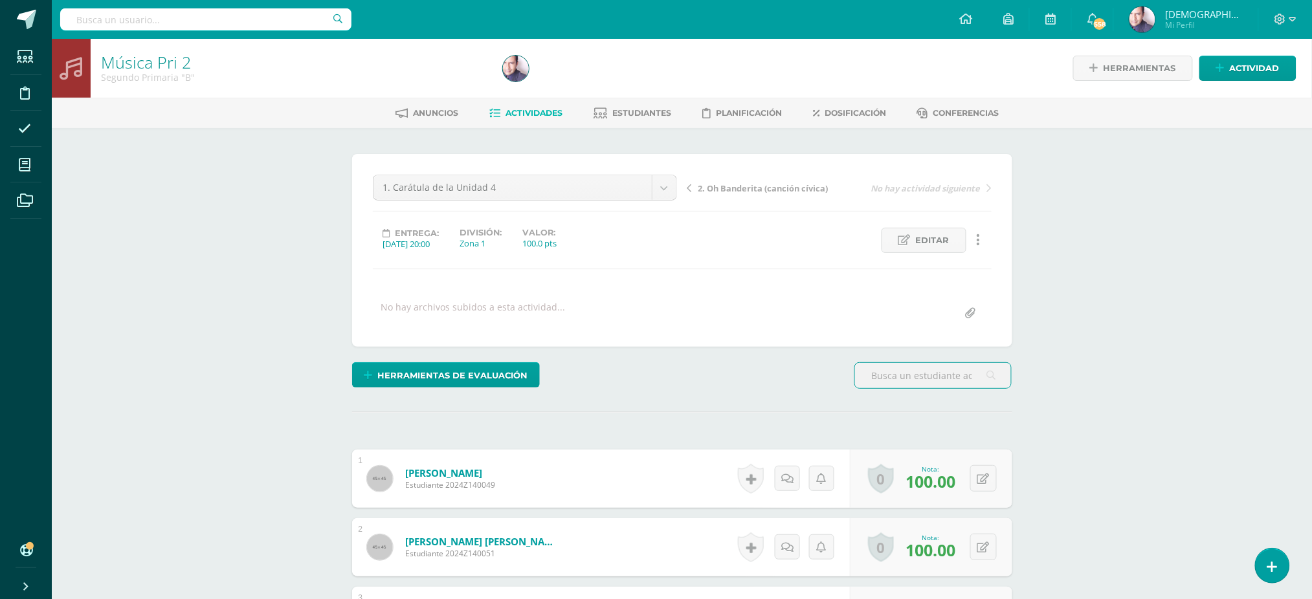
click at [732, 185] on span "2. Oh Banderita (canción cívica)" at bounding box center [763, 188] width 130 height 12
click at [733, 186] on span "3. Pongo mis manitas (melodía [DEMOGRAPHIC_DATA])" at bounding box center [766, 188] width 137 height 12
click at [728, 186] on span "4. La canción [PERSON_NAME][DEMOGRAPHIC_DATA]" at bounding box center [766, 188] width 137 height 12
click at [726, 186] on span "5. Práctica instrumental" at bounding box center [748, 188] width 101 height 12
click at [741, 188] on span "6. Reloj de 12 instrumentos" at bounding box center [753, 188] width 111 height 12
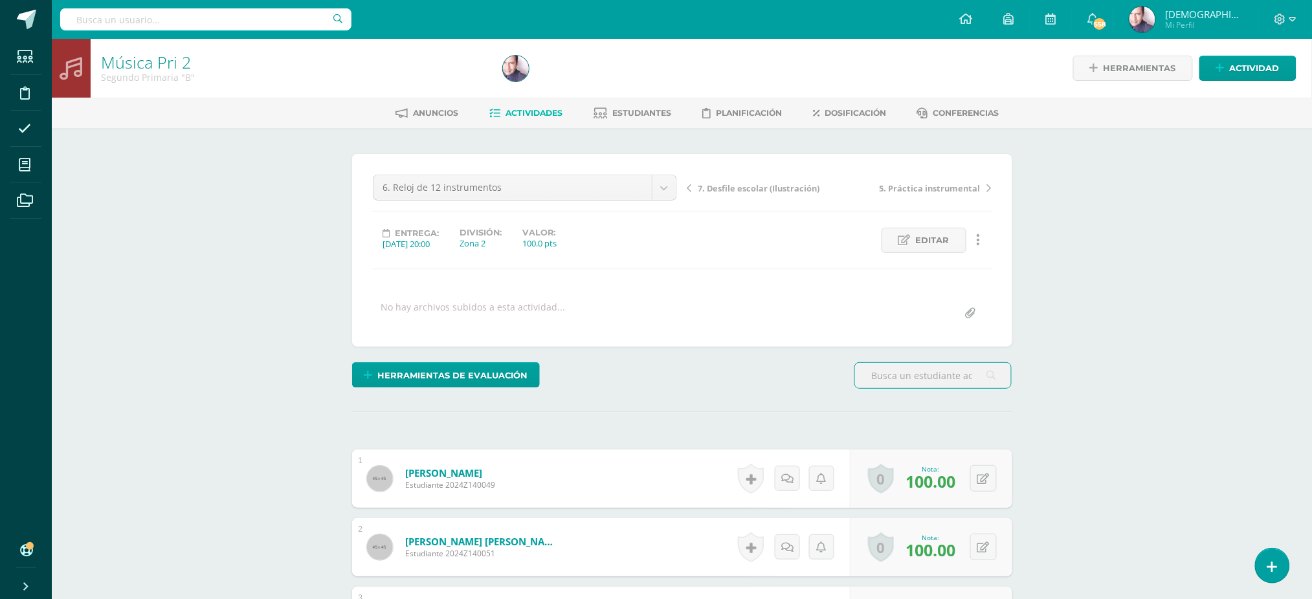
click at [742, 187] on span "7. Desfile escolar (Ilustración)" at bounding box center [759, 188] width 122 height 12
click at [726, 184] on span "8. Los tambores de Goofy" at bounding box center [750, 188] width 104 height 12
click at [736, 189] on span "9. Proyecto de la Unidad 4" at bounding box center [751, 188] width 107 height 12
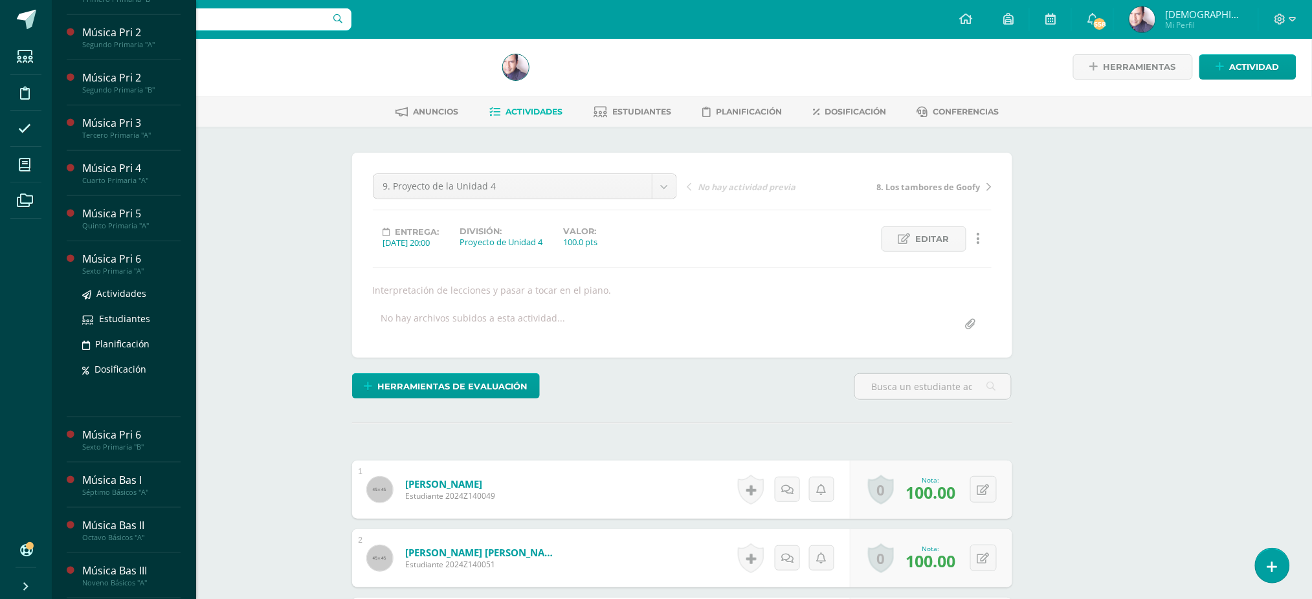
scroll to position [314, 0]
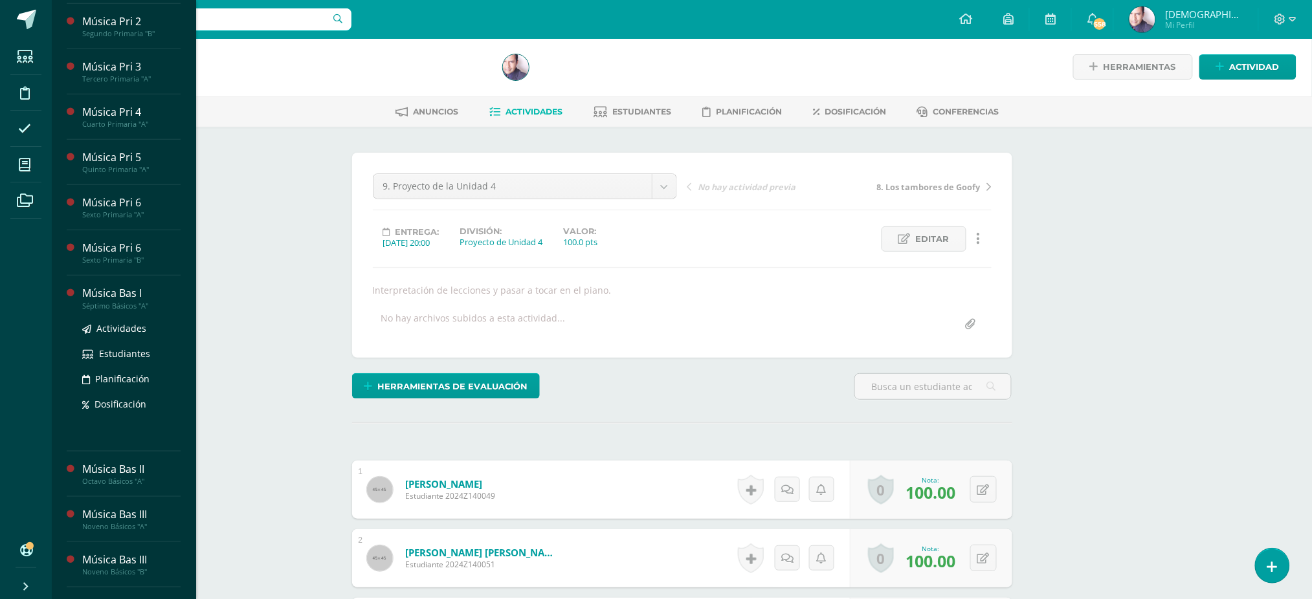
click at [115, 301] on div "Música Bas I" at bounding box center [131, 293] width 98 height 15
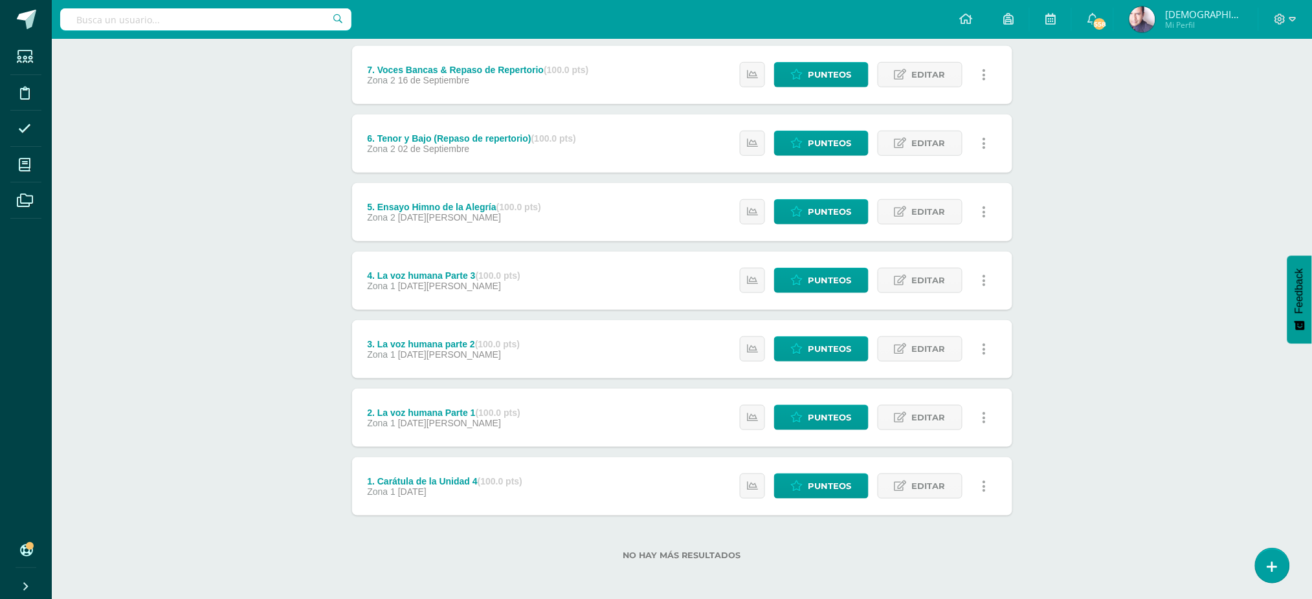
scroll to position [309, 0]
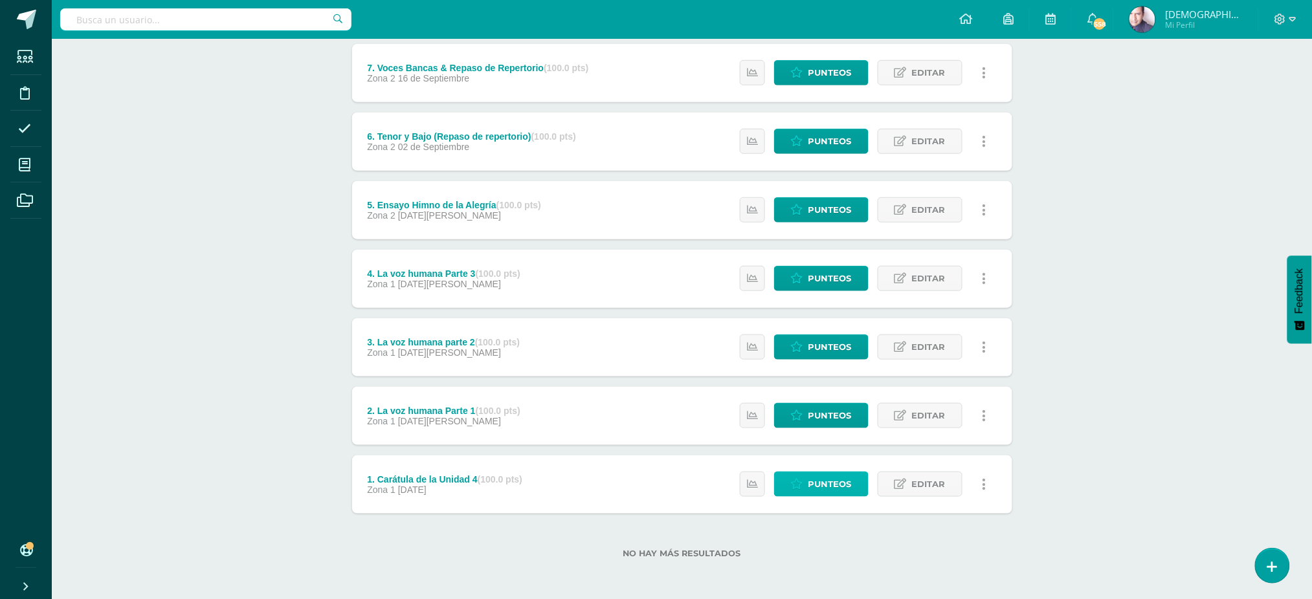
click at [824, 481] on span "Punteos" at bounding box center [829, 484] width 43 height 24
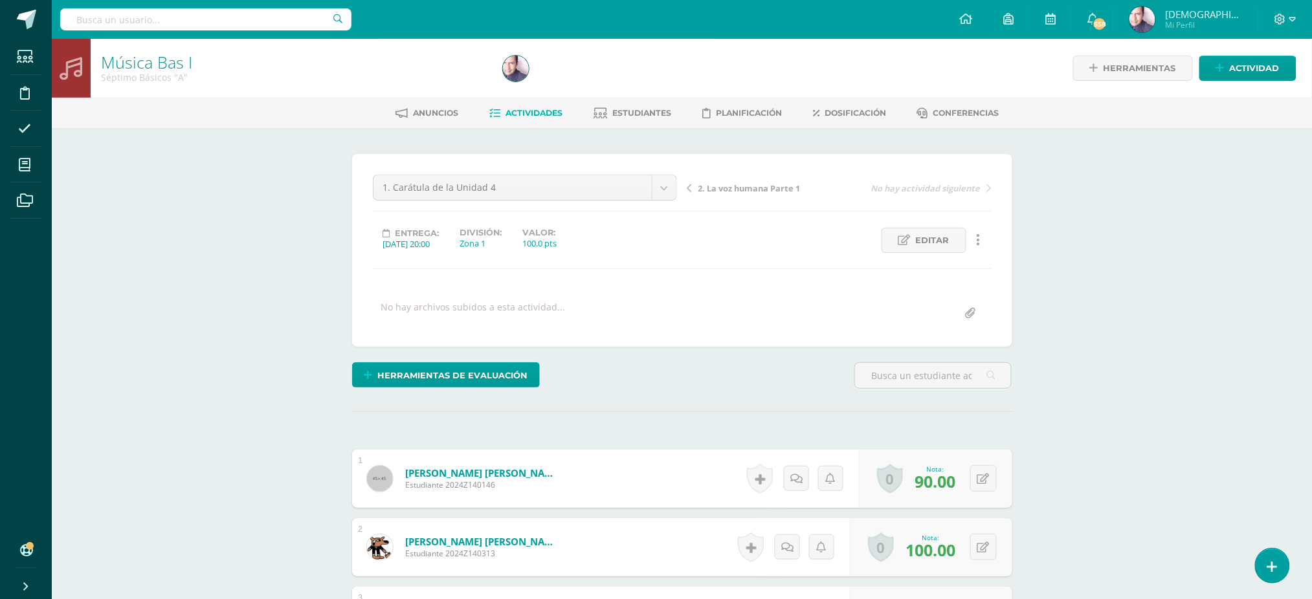
click at [723, 190] on span "2. La voz humana Parte 1" at bounding box center [749, 188] width 102 height 12
click at [729, 190] on span "3. La voz humana parte 2" at bounding box center [749, 188] width 102 height 12
click at [718, 185] on span "4. La voz humana Parte 3" at bounding box center [749, 188] width 102 height 12
click at [718, 187] on span "5. Ensayo Himno de la Alegría" at bounding box center [758, 188] width 121 height 12
click at [730, 185] on span "6. Tenor y Bajo (Repaso de repertorio)" at bounding box center [766, 188] width 137 height 12
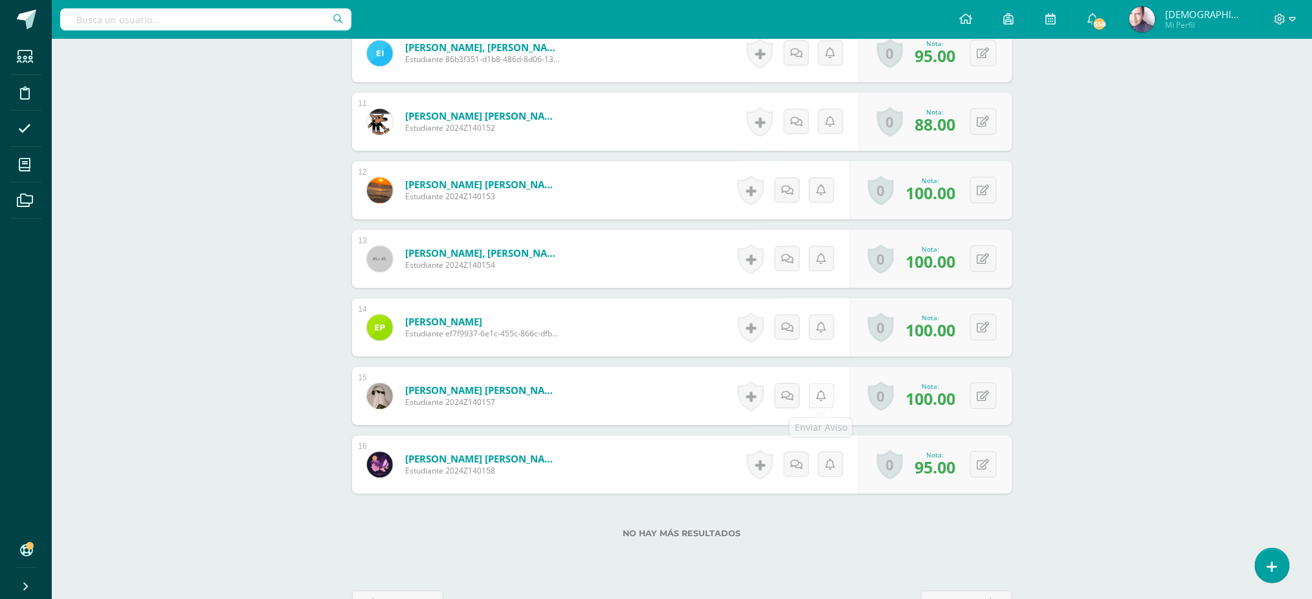
scroll to position [1086, 0]
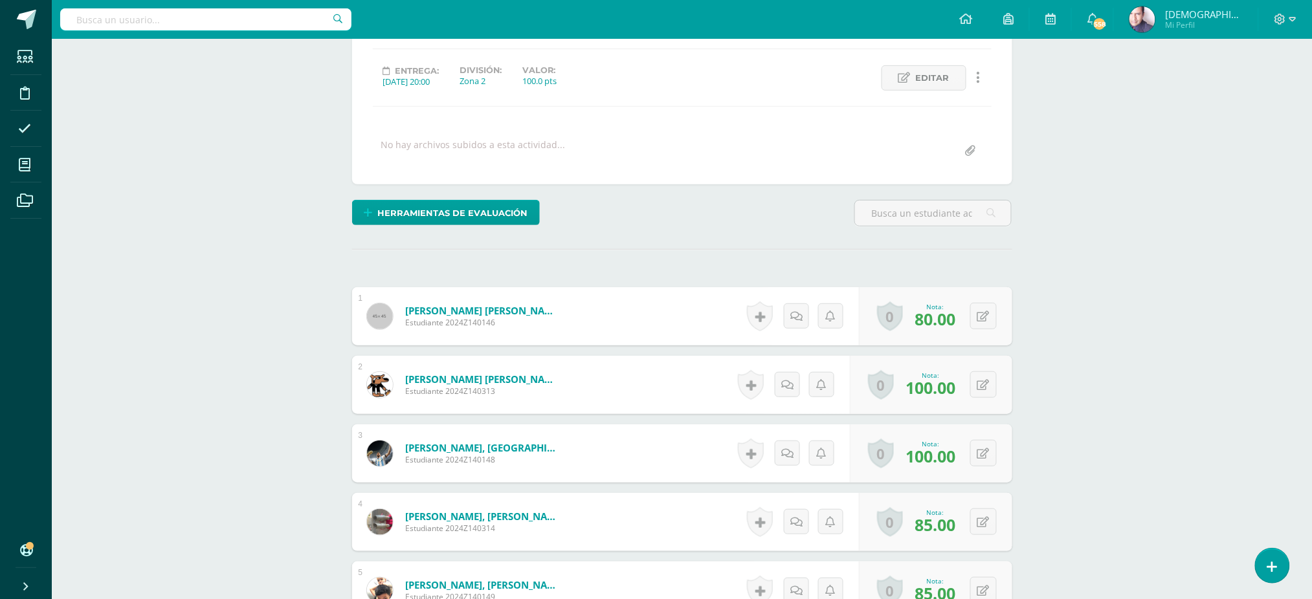
scroll to position [0, 0]
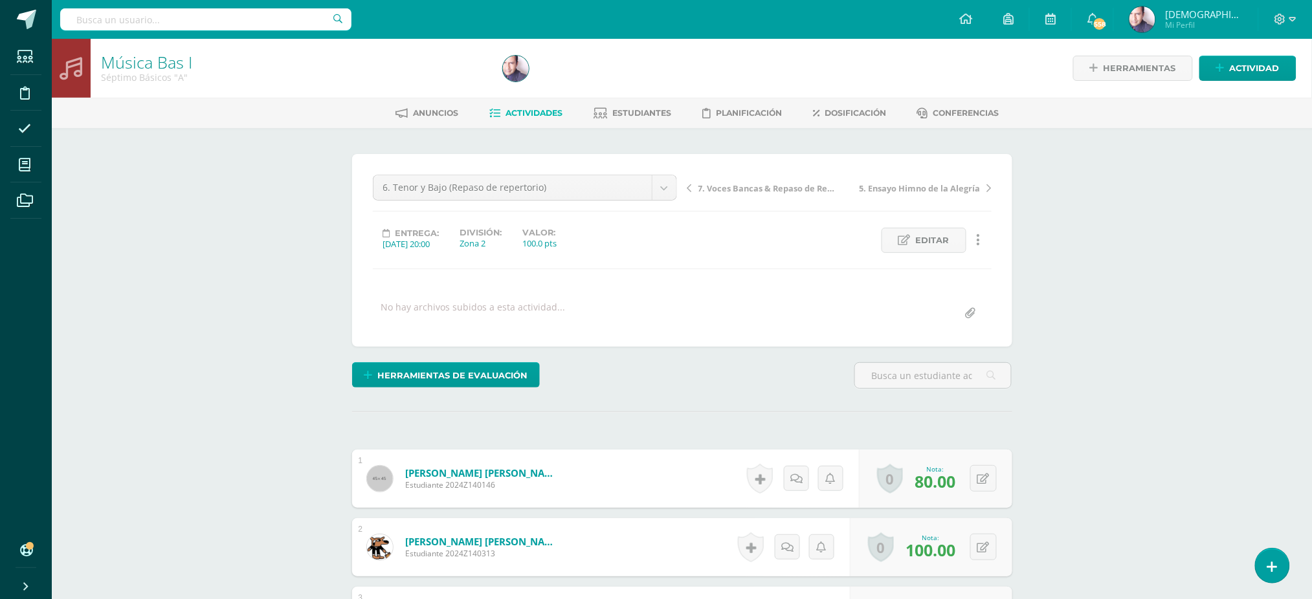
click at [738, 187] on span "7. Voces Bancas & Repaso de Repertorio" at bounding box center [766, 188] width 137 height 12
click at [722, 185] on span "8. Marimba y las generaciones" at bounding box center [760, 188] width 125 height 12
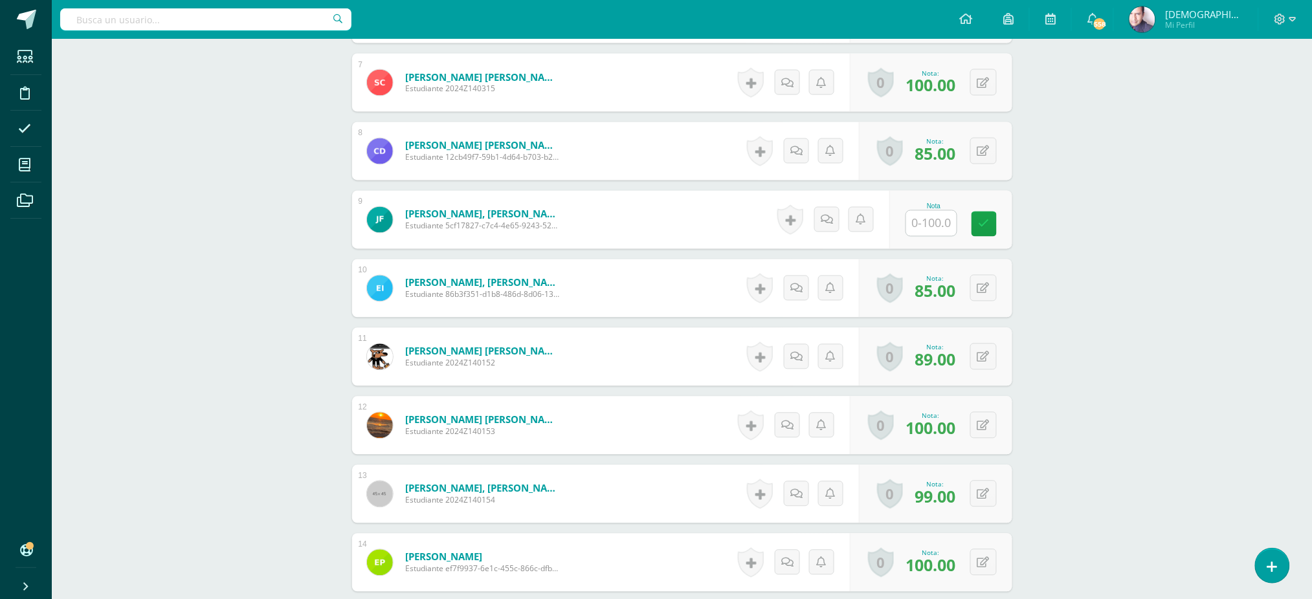
scroll to position [778, 0]
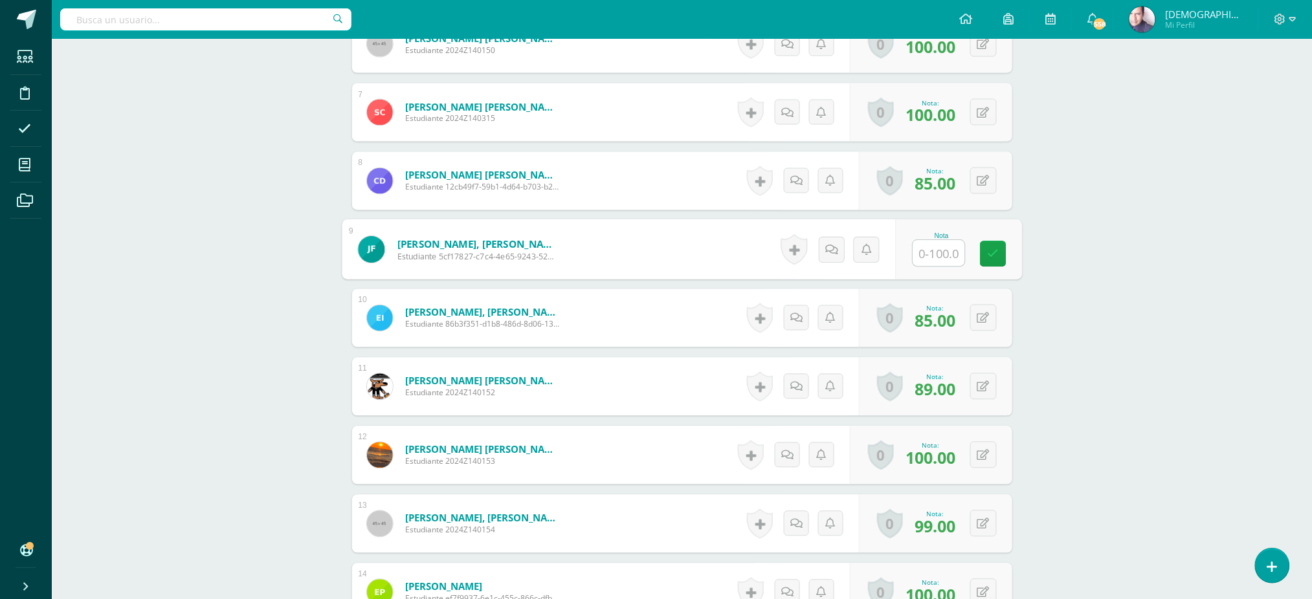
click at [932, 252] on input "text" at bounding box center [938, 254] width 52 height 26
type input "60"
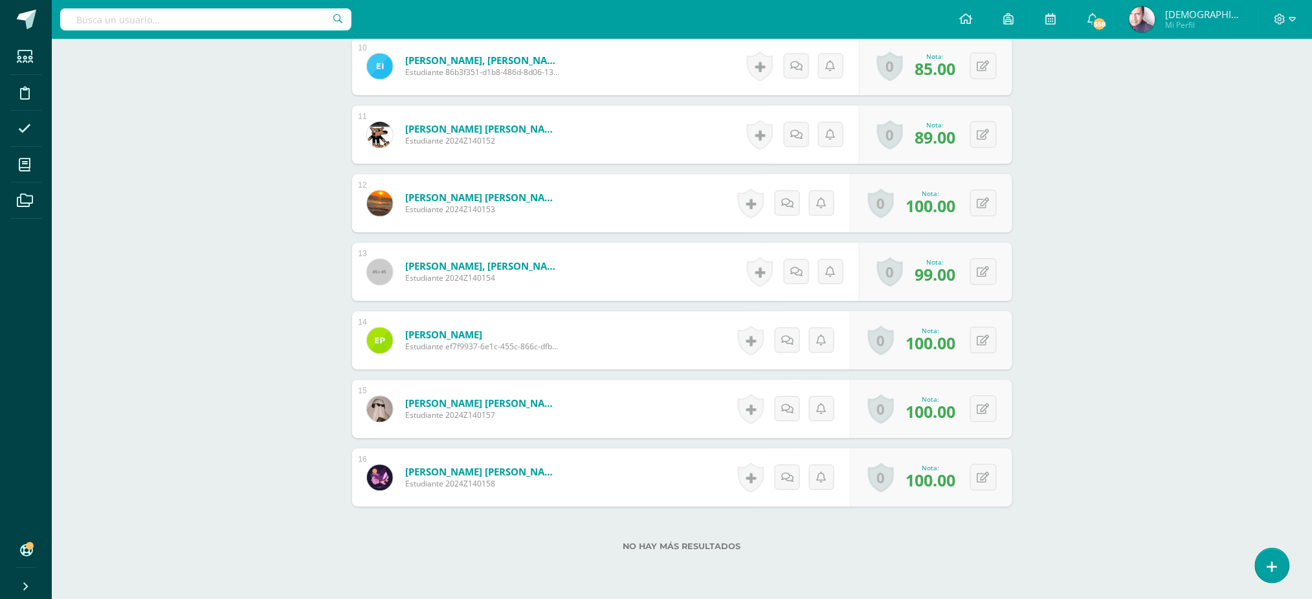
scroll to position [1000, 0]
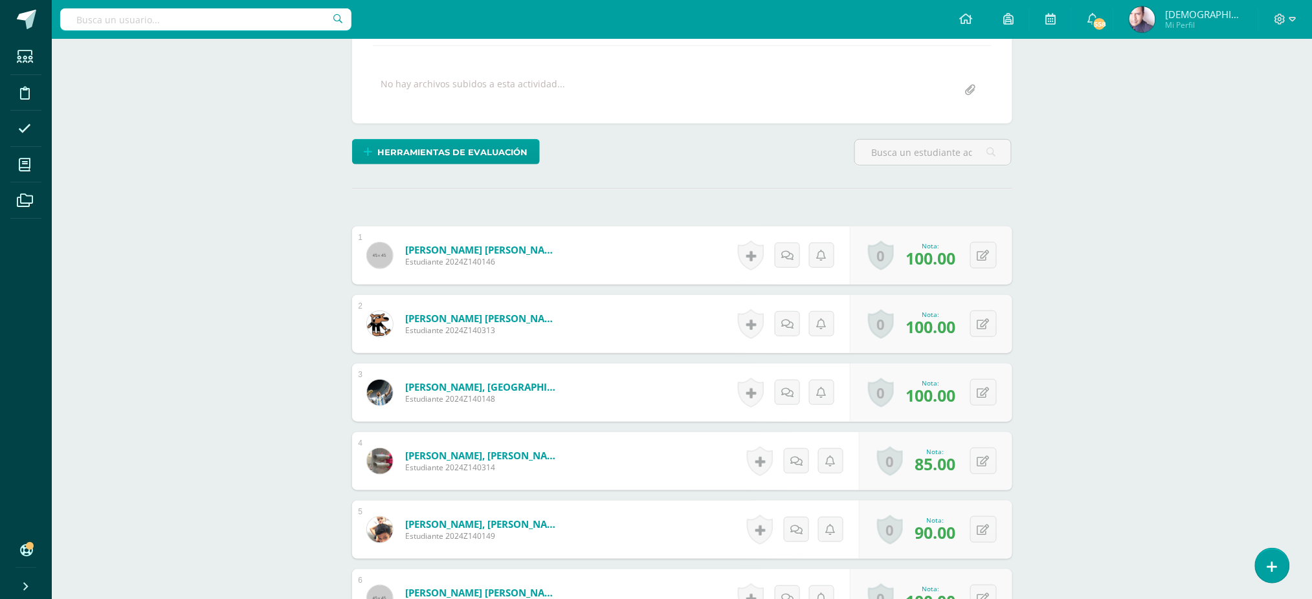
scroll to position [0, 0]
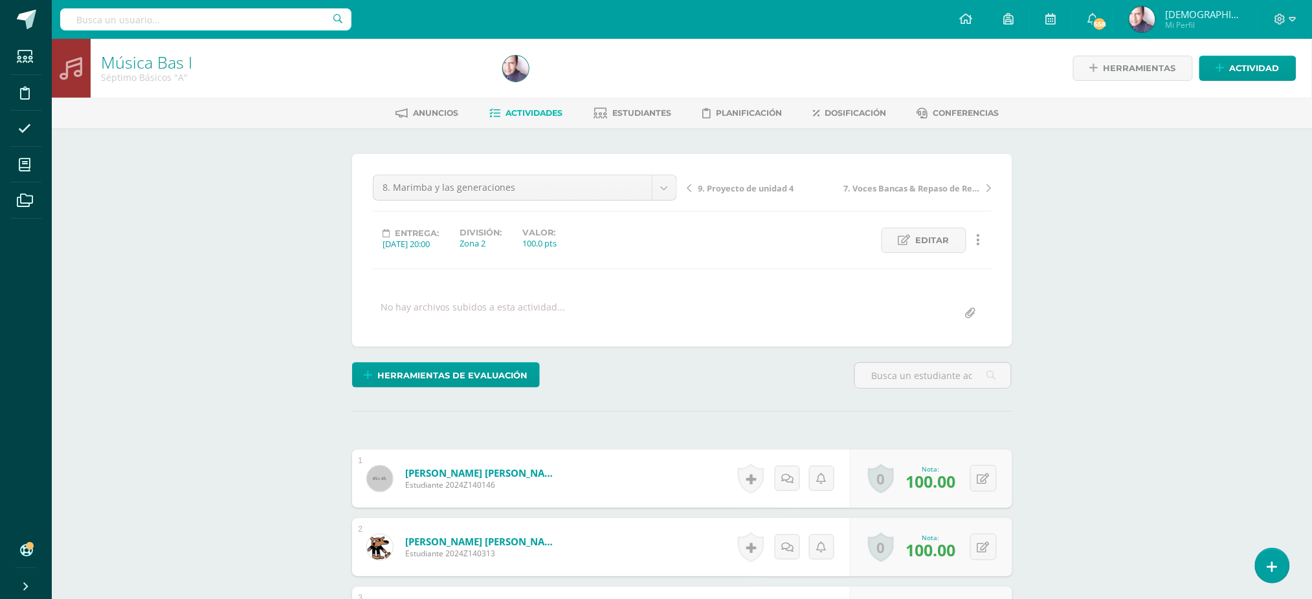
click at [738, 186] on span "9. Proyecto de unidad 4" at bounding box center [746, 188] width 96 height 12
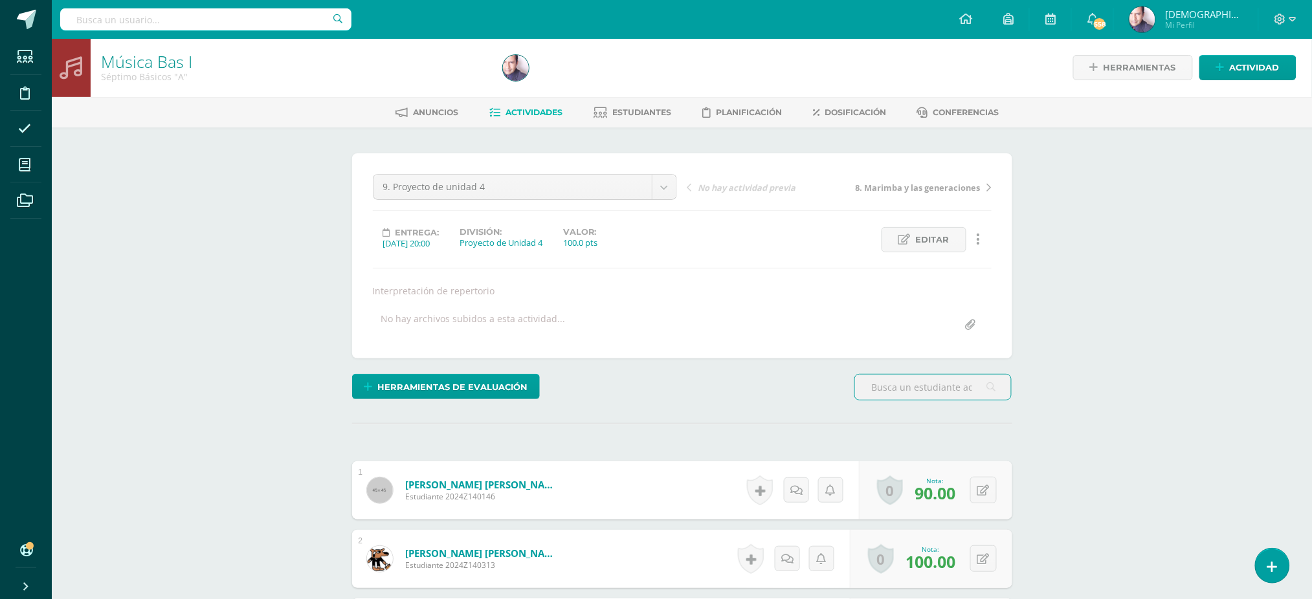
scroll to position [1, 0]
